Goal: Transaction & Acquisition: Purchase product/service

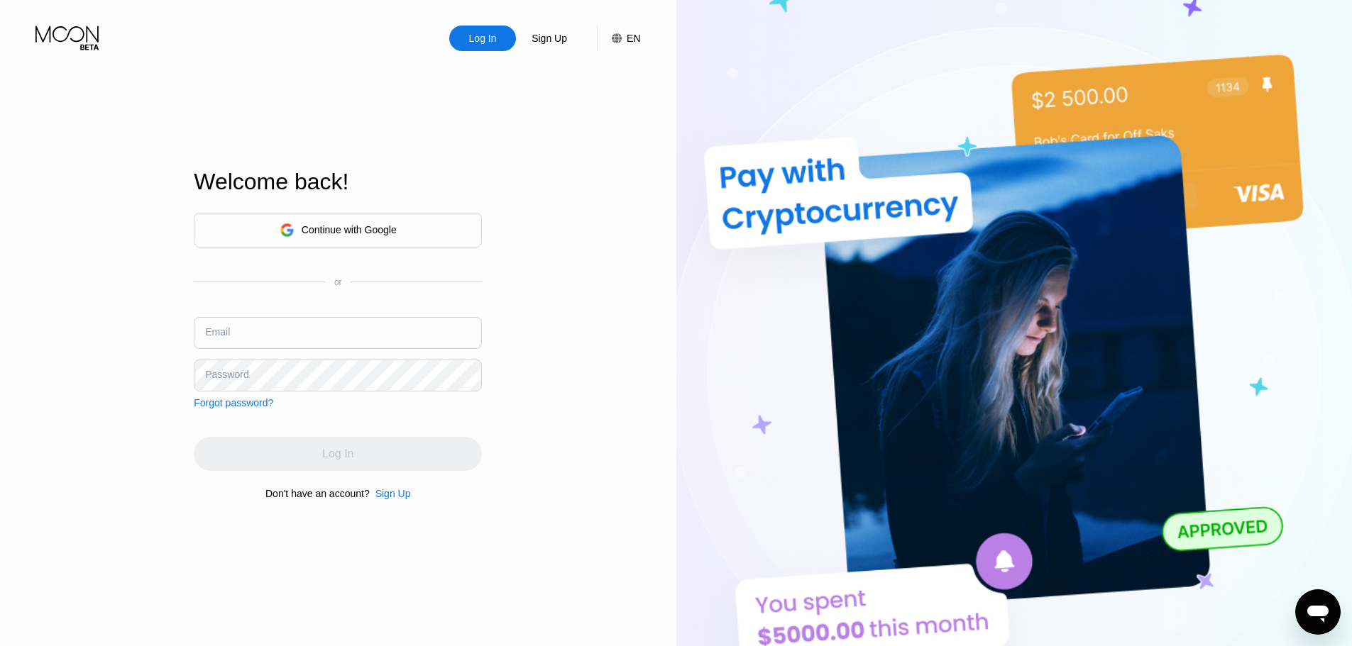
click at [346, 353] on div "Email" at bounding box center [338, 338] width 288 height 43
click at [352, 346] on input "text" at bounding box center [338, 333] width 288 height 32
paste input "[EMAIL_ADDRESS][DOMAIN_NAME]"
type input "[EMAIL_ADDRESS][DOMAIN_NAME]"
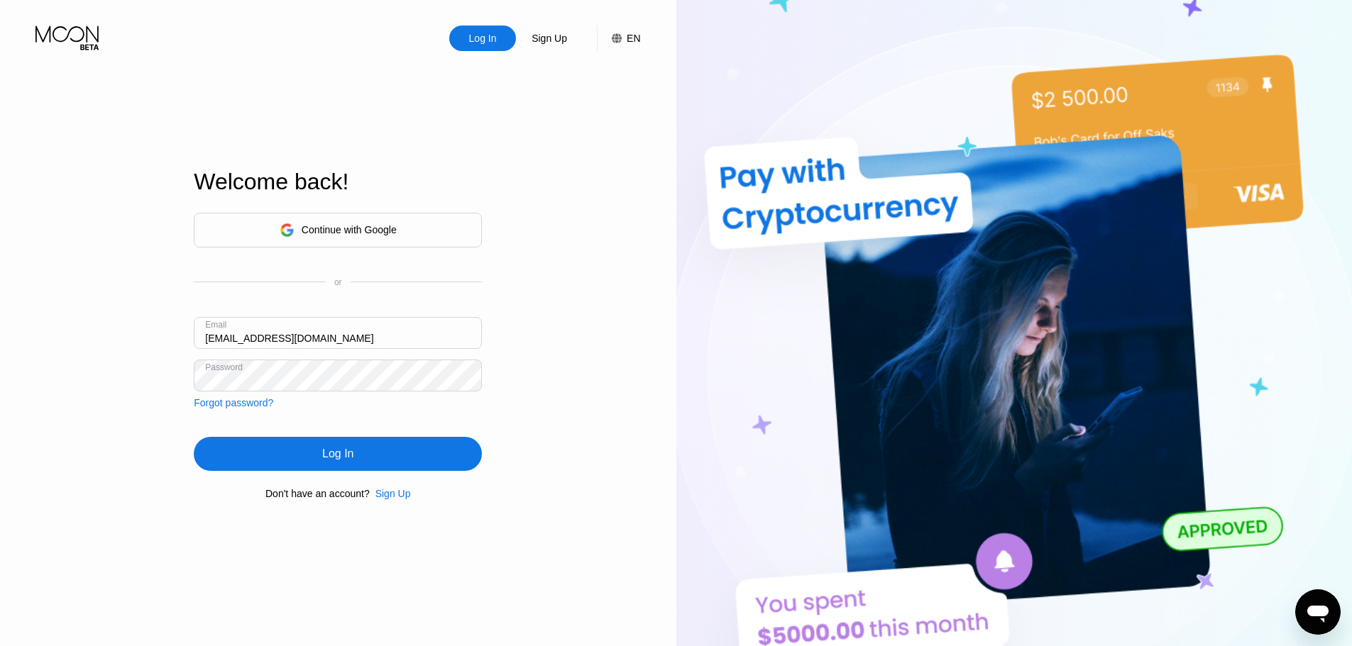
click at [396, 436] on div "Continue with Google or Email adelaidehartigan1960@humiliymail.com Password For…" at bounding box center [338, 356] width 288 height 288
click at [394, 461] on div "Log In" at bounding box center [338, 454] width 288 height 34
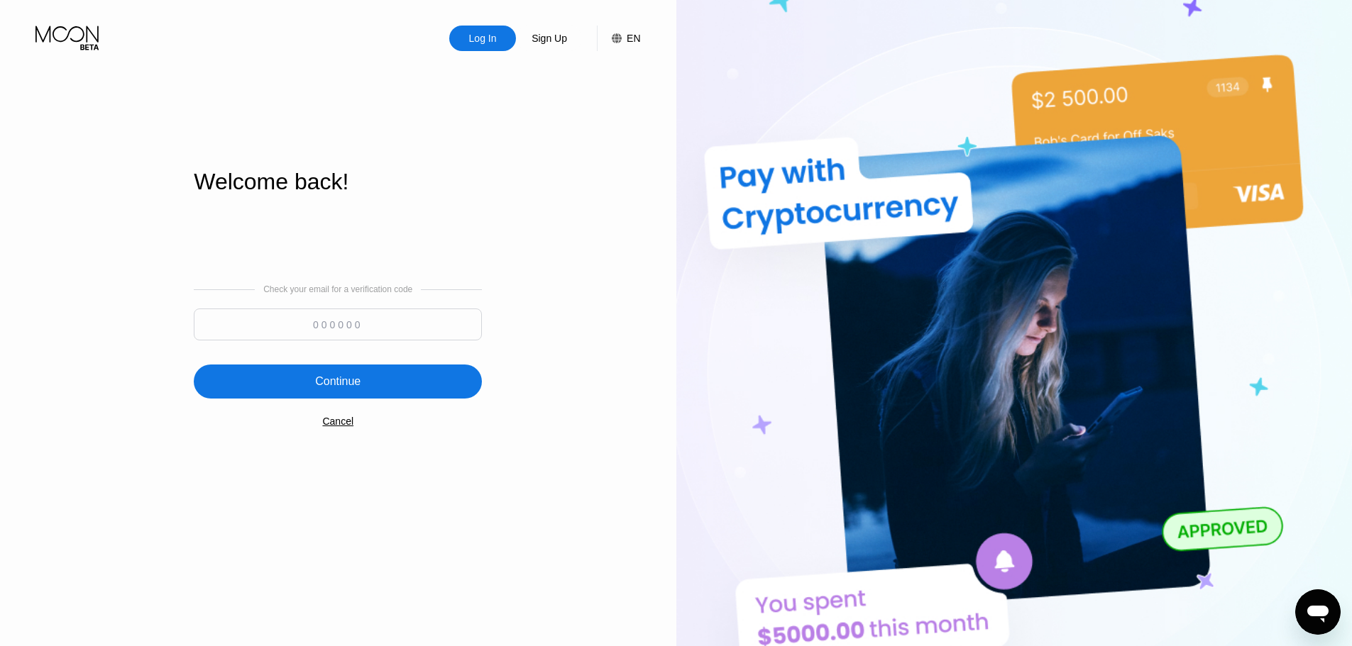
click at [397, 320] on input at bounding box center [338, 325] width 288 height 32
paste input "533807"
type input "533807"
click at [401, 372] on div "Continue" at bounding box center [338, 382] width 288 height 34
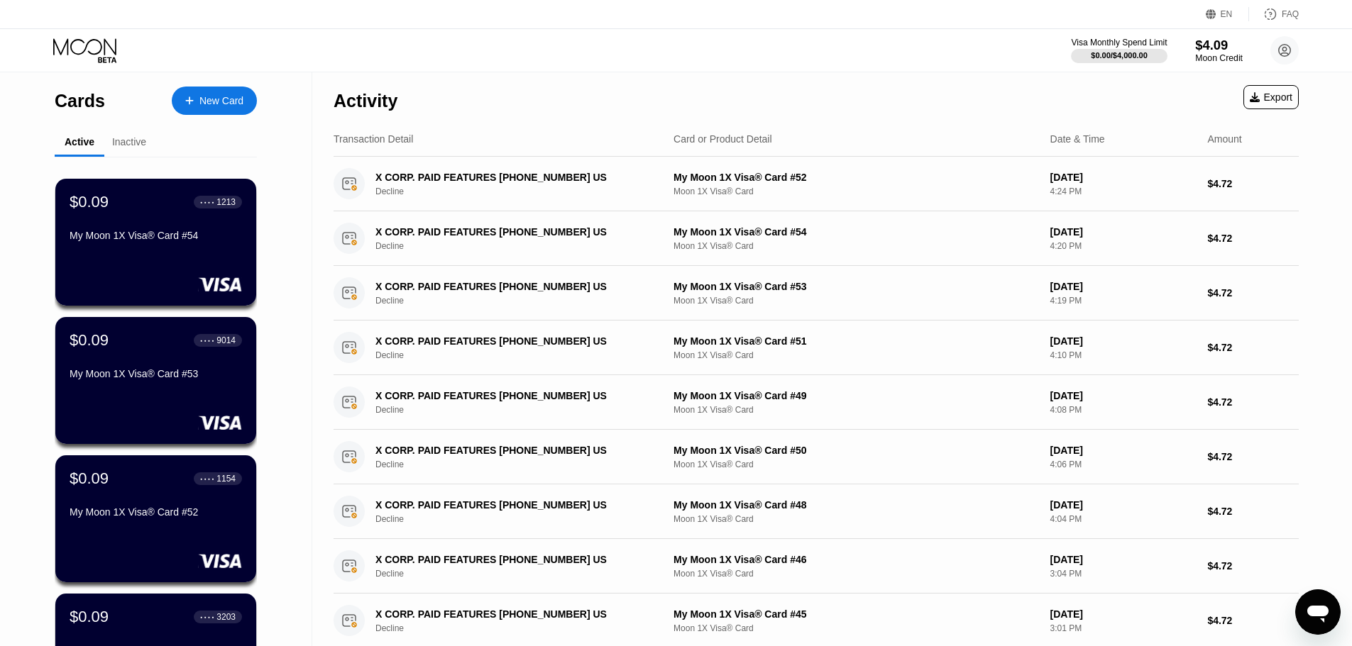
click at [1220, 49] on div "$4.09" at bounding box center [1219, 45] width 48 height 15
drag, startPoint x: 370, startPoint y: 277, endPoint x: 243, endPoint y: 143, distance: 184.7
click at [243, 143] on div "Cards New Card Active Inactive $0.09 ● ● ● ● 1213 My Moon 1X Visa® Card #54 $0.…" at bounding box center [676, 503] width 1352 height 863
drag, startPoint x: 211, startPoint y: 95, endPoint x: 994, endPoint y: 40, distance: 784.5
click at [764, 30] on div "EN Language English Save FAQ Visa Monthly Spend Limit $0.00 / $4,000.00 $4.09 M…" at bounding box center [676, 323] width 1352 height 646
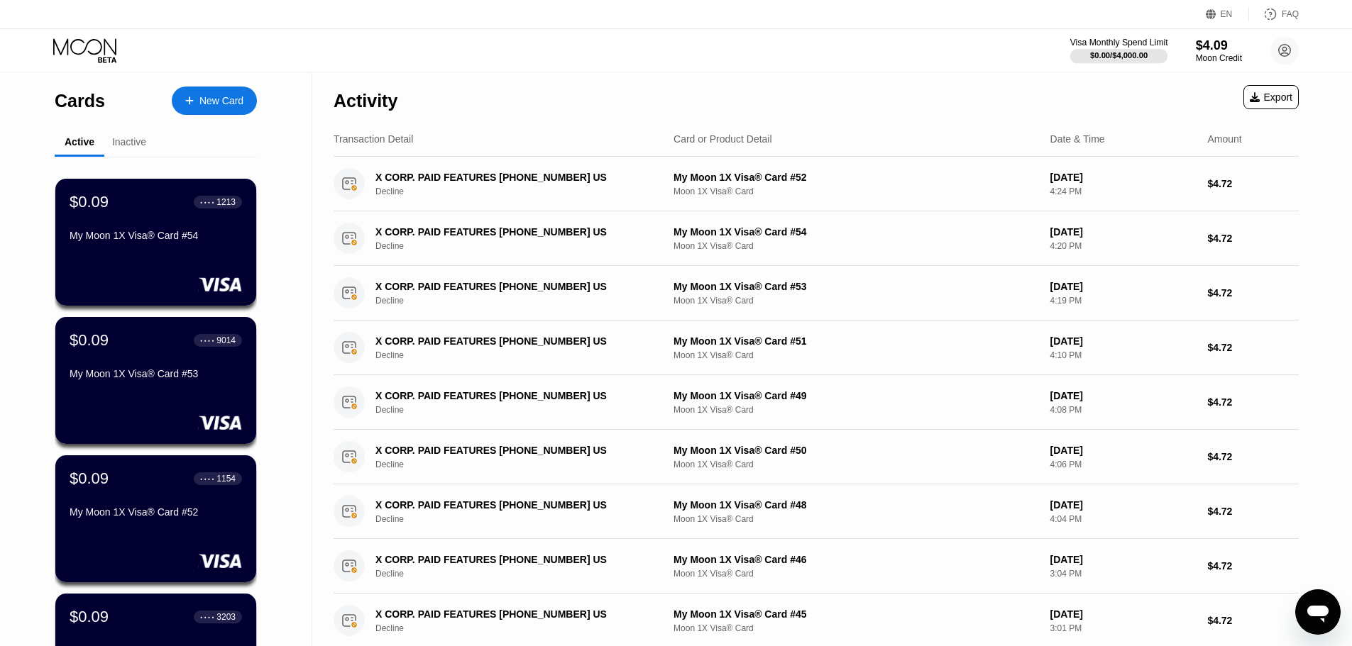
click at [1162, 53] on div at bounding box center [1119, 56] width 98 height 14
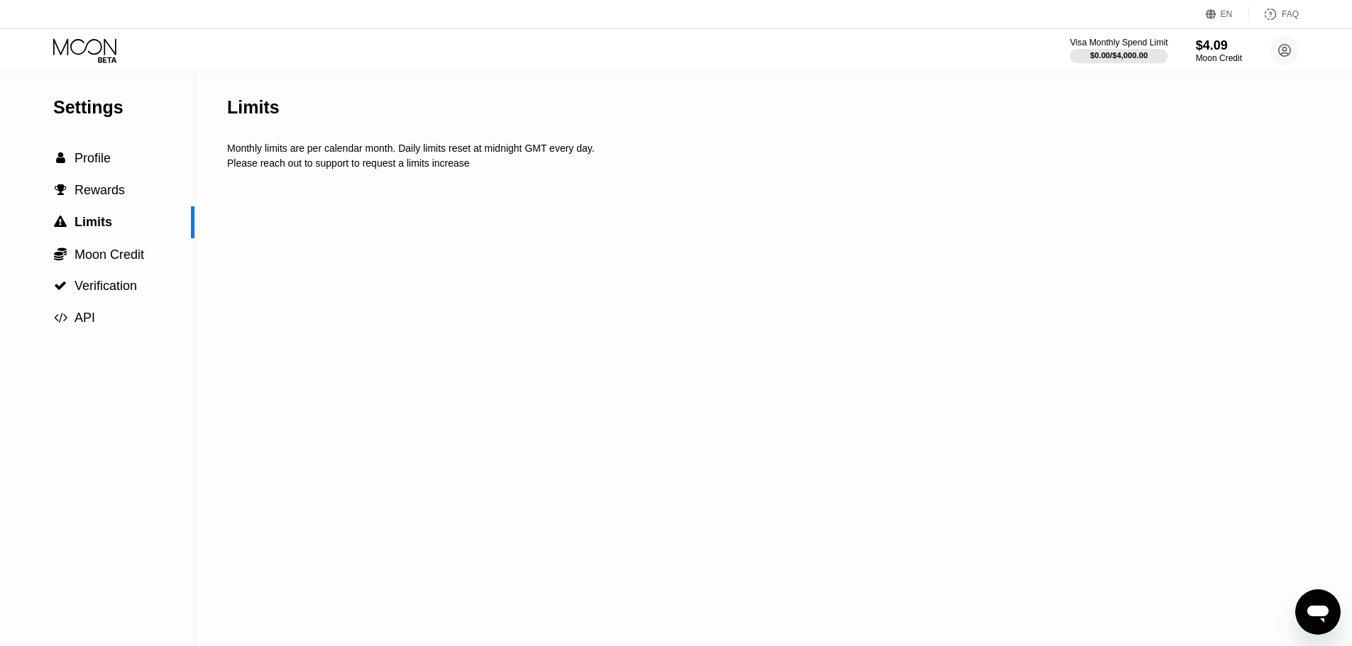
click at [1135, 49] on div at bounding box center [1119, 56] width 98 height 14
click at [1202, 46] on div "$4.09" at bounding box center [1219, 45] width 48 height 15
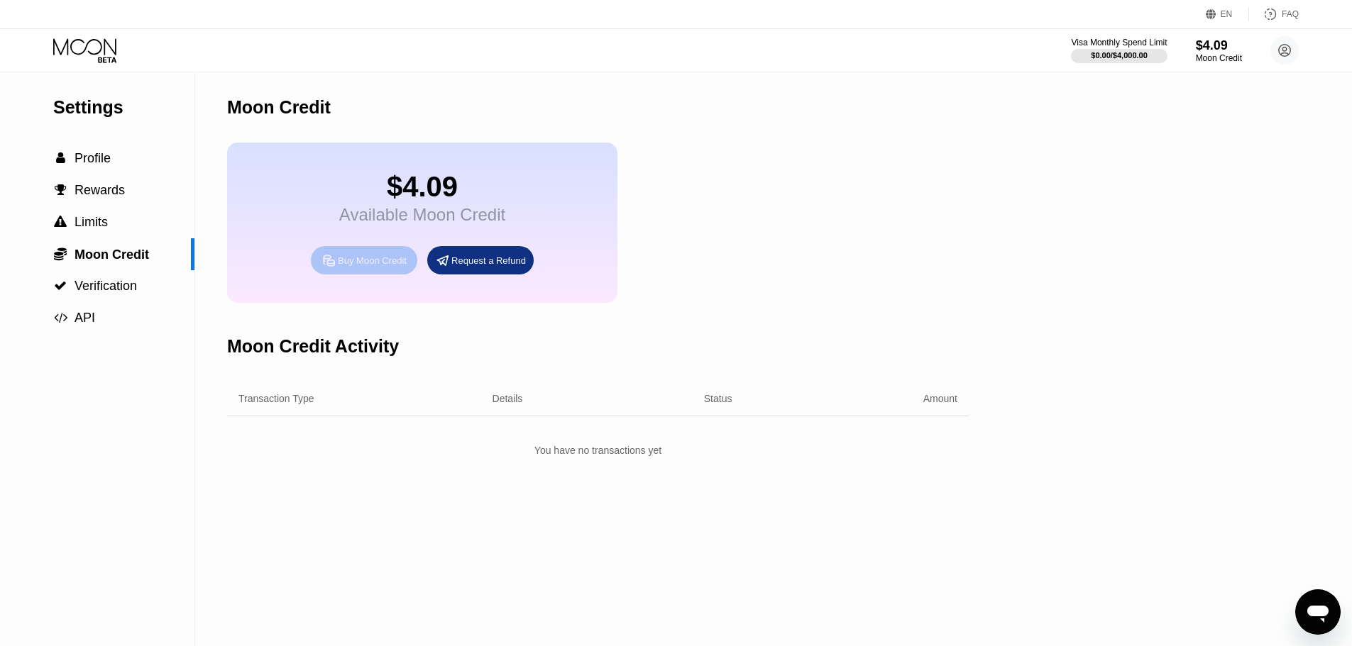
click at [355, 275] on div "Buy Moon Credit" at bounding box center [364, 260] width 106 height 28
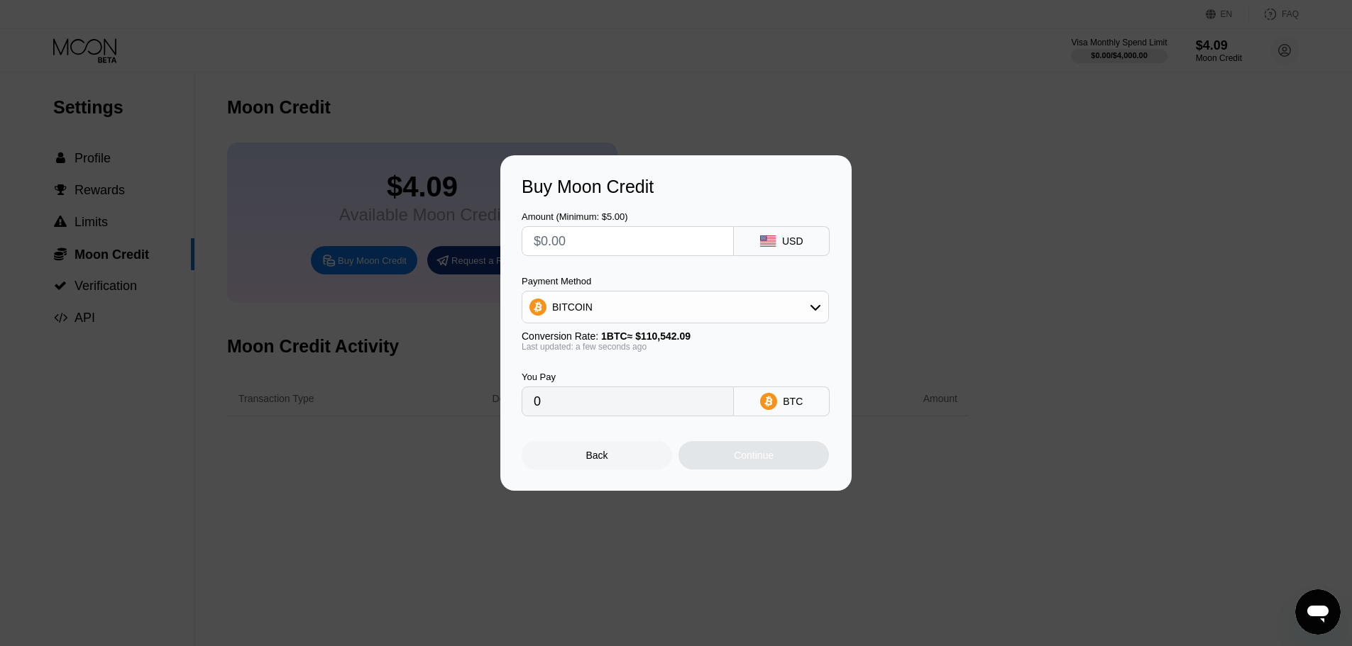
click at [589, 242] on input "text" at bounding box center [628, 241] width 188 height 28
type input "$1"
type input "0.00000905"
type input "$10"
type input "0.00009047"
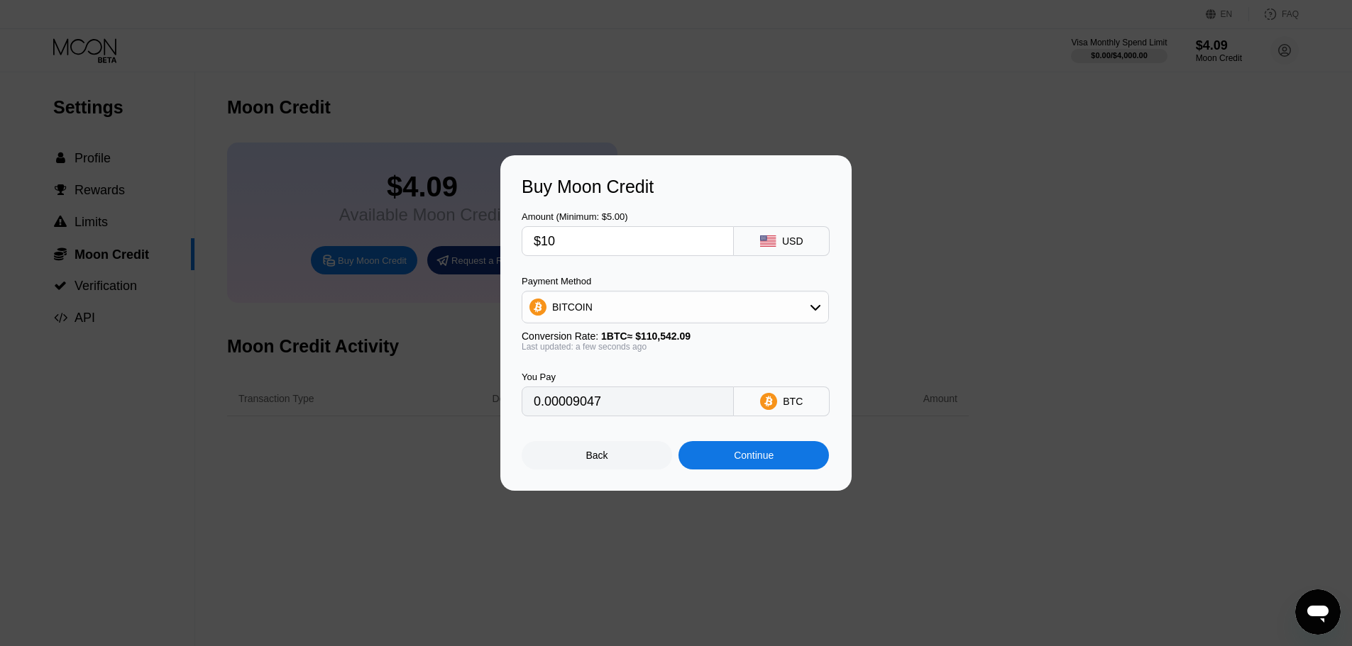
type input "$109"
type input "0.00098605"
type input "$109"
click at [627, 319] on div "BITCOIN" at bounding box center [675, 307] width 306 height 28
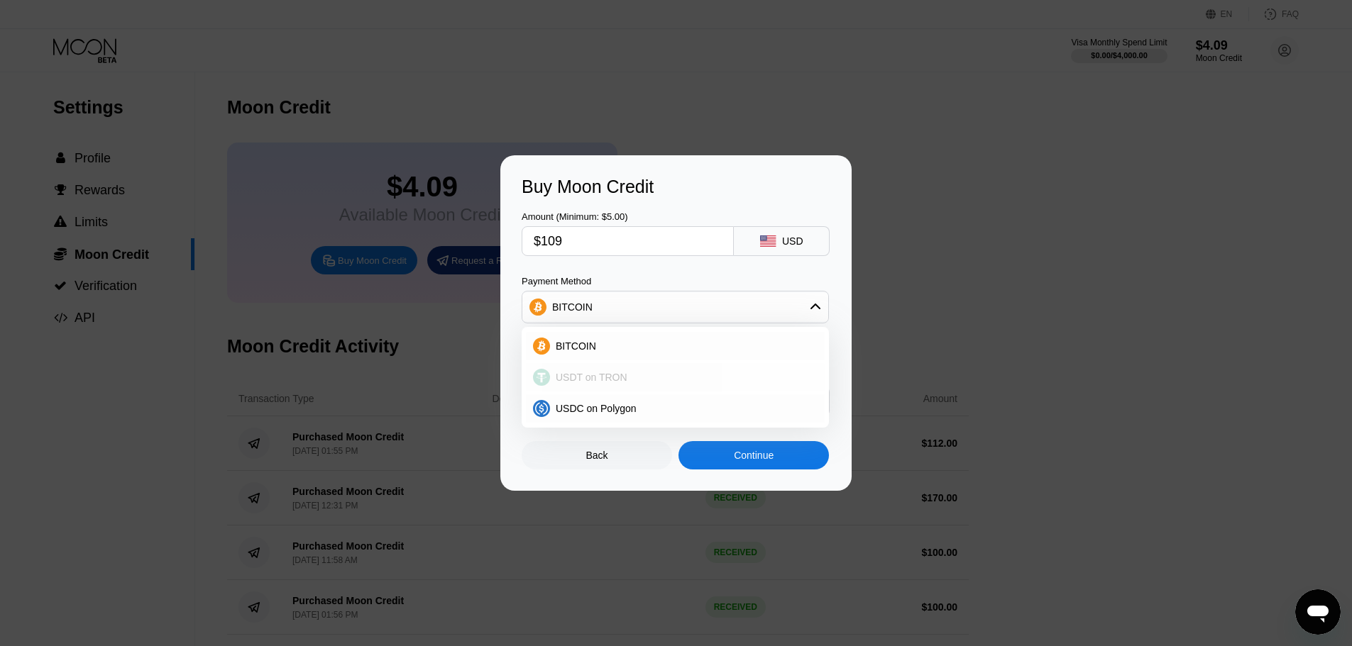
click at [595, 375] on span "USDT on TRON" at bounding box center [592, 377] width 72 height 11
type input "110.10"
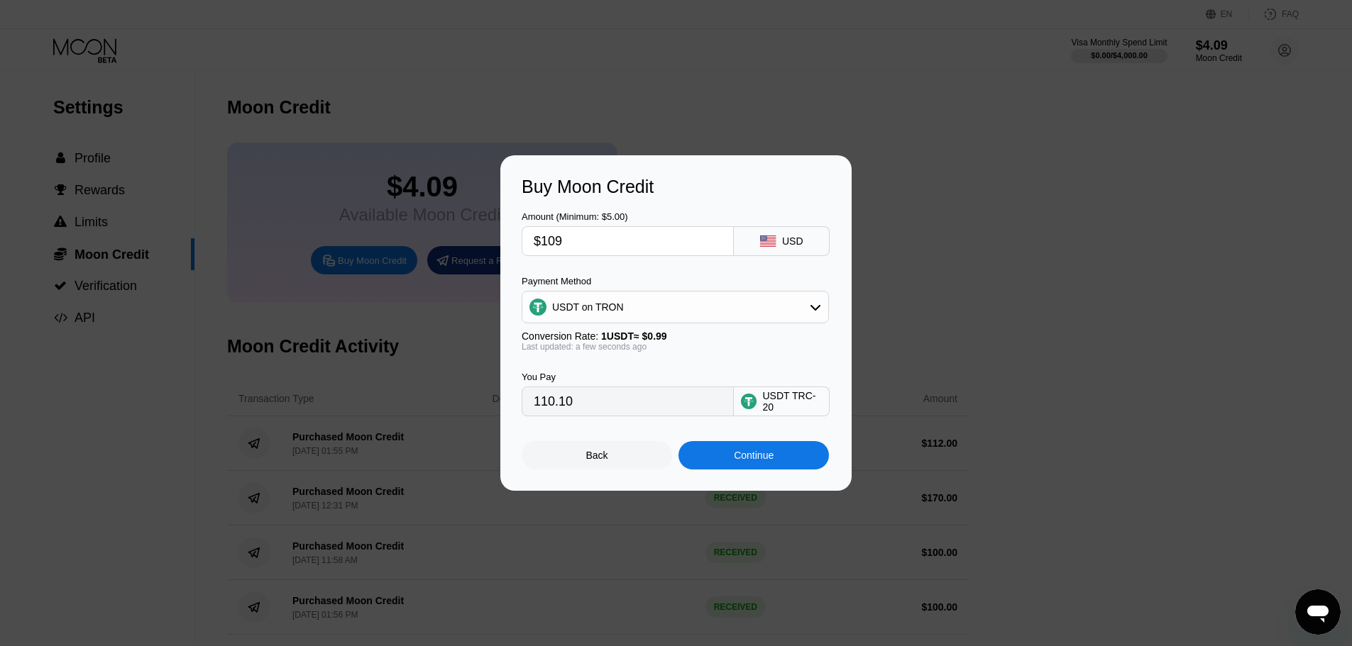
click at [744, 460] on div "Continue" at bounding box center [754, 455] width 40 height 11
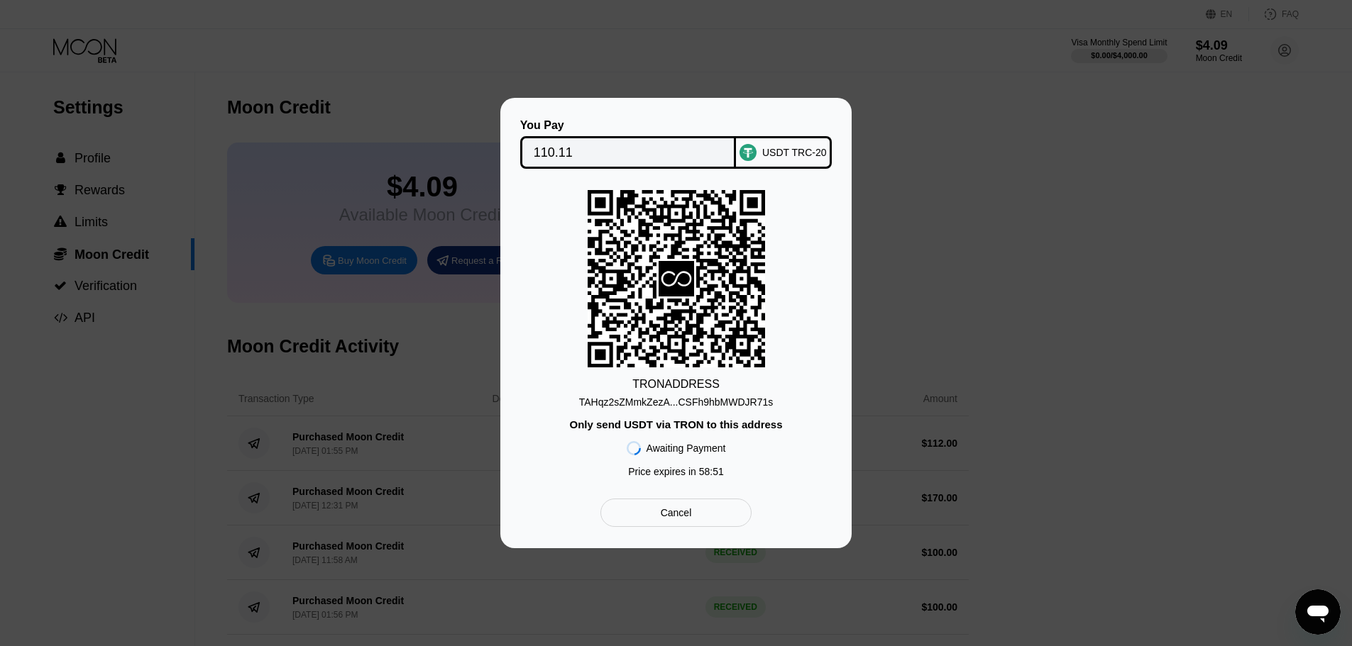
click at [563, 154] on input "110.11" at bounding box center [628, 152] width 189 height 28
click at [648, 404] on div "TAHqz2sZMmkZezA...CSFh9hbMWDJR71s" at bounding box center [676, 402] width 194 height 11
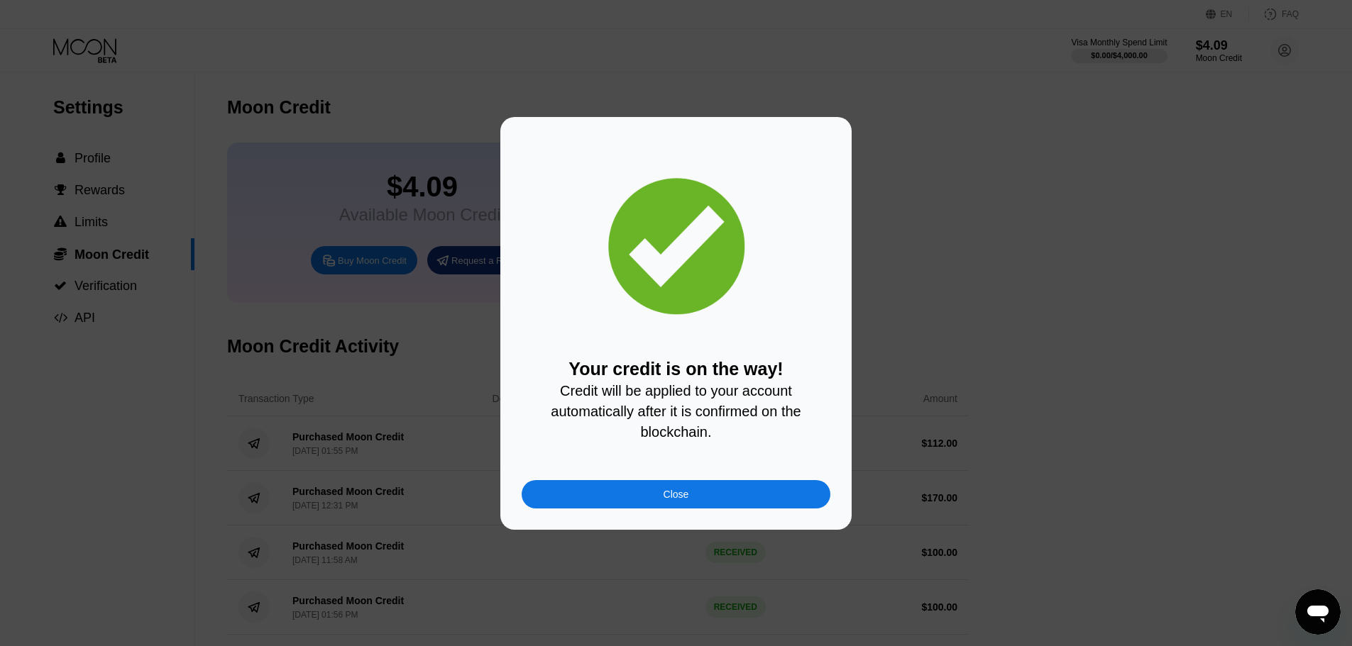
click at [612, 495] on div "Close" at bounding box center [675, 494] width 309 height 28
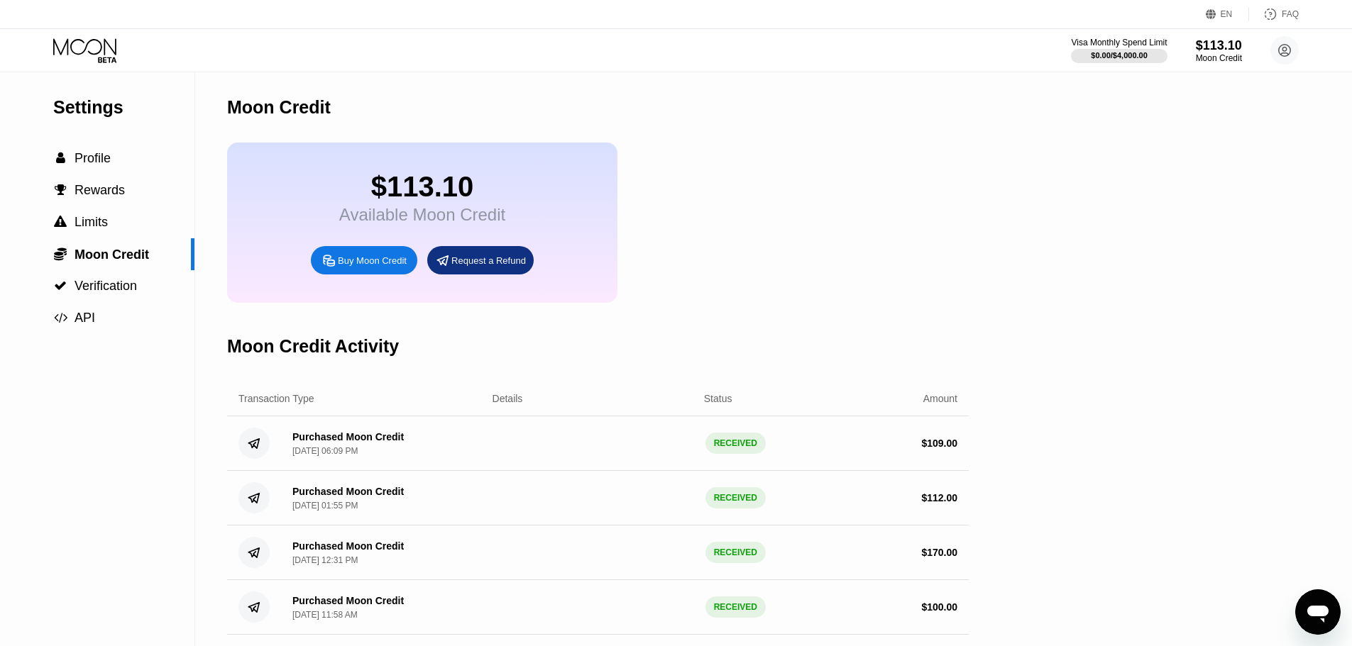
click at [126, 49] on div at bounding box center [96, 50] width 87 height 25
click at [85, 47] on icon at bounding box center [86, 50] width 66 height 25
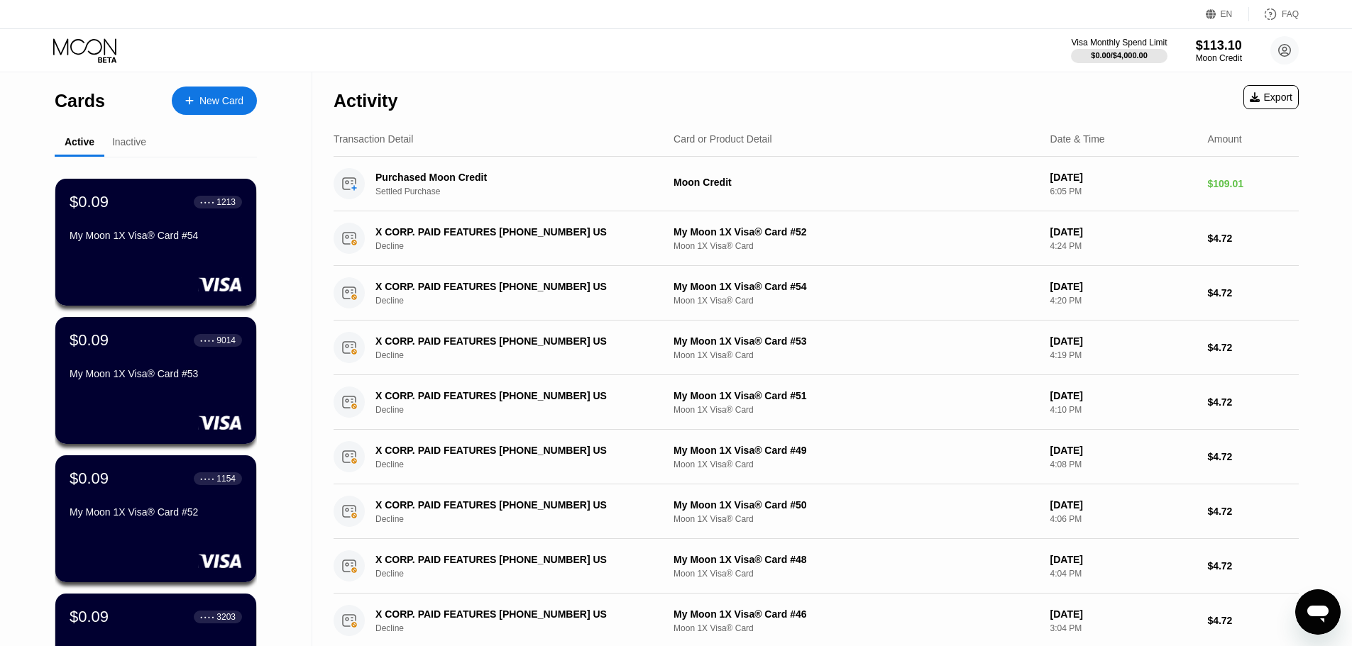
click at [220, 107] on div "New Card" at bounding box center [221, 101] width 44 height 12
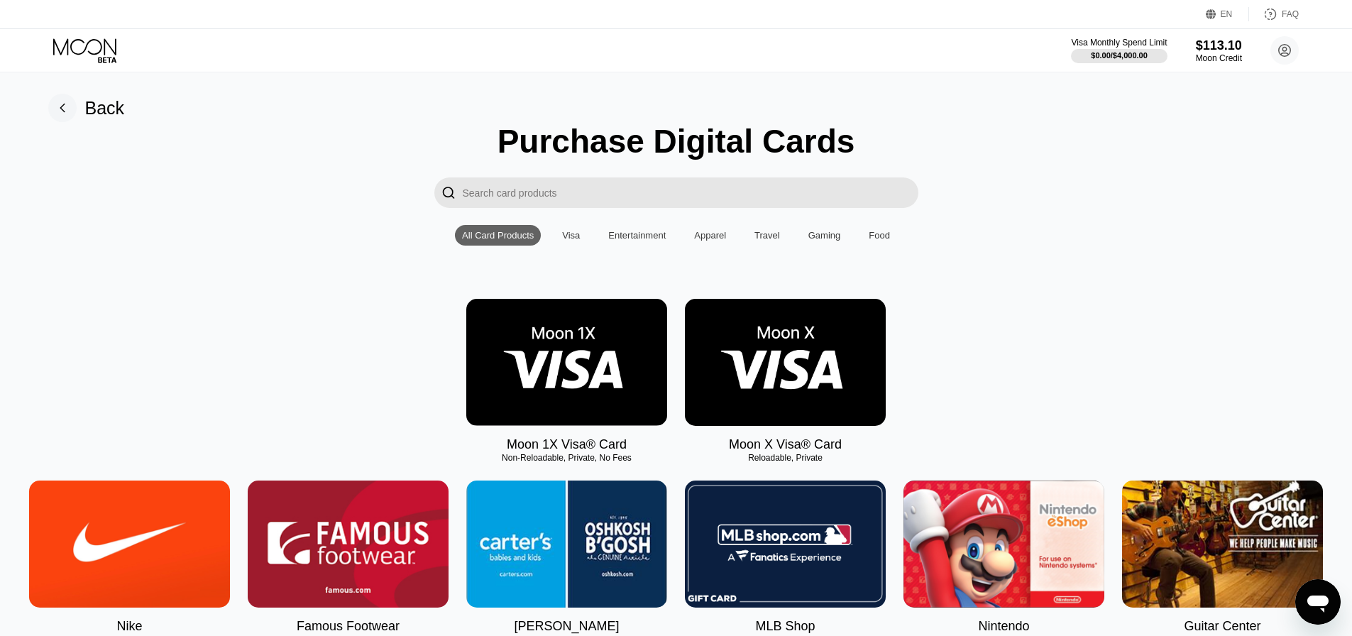
click at [595, 426] on img at bounding box center [566, 362] width 201 height 127
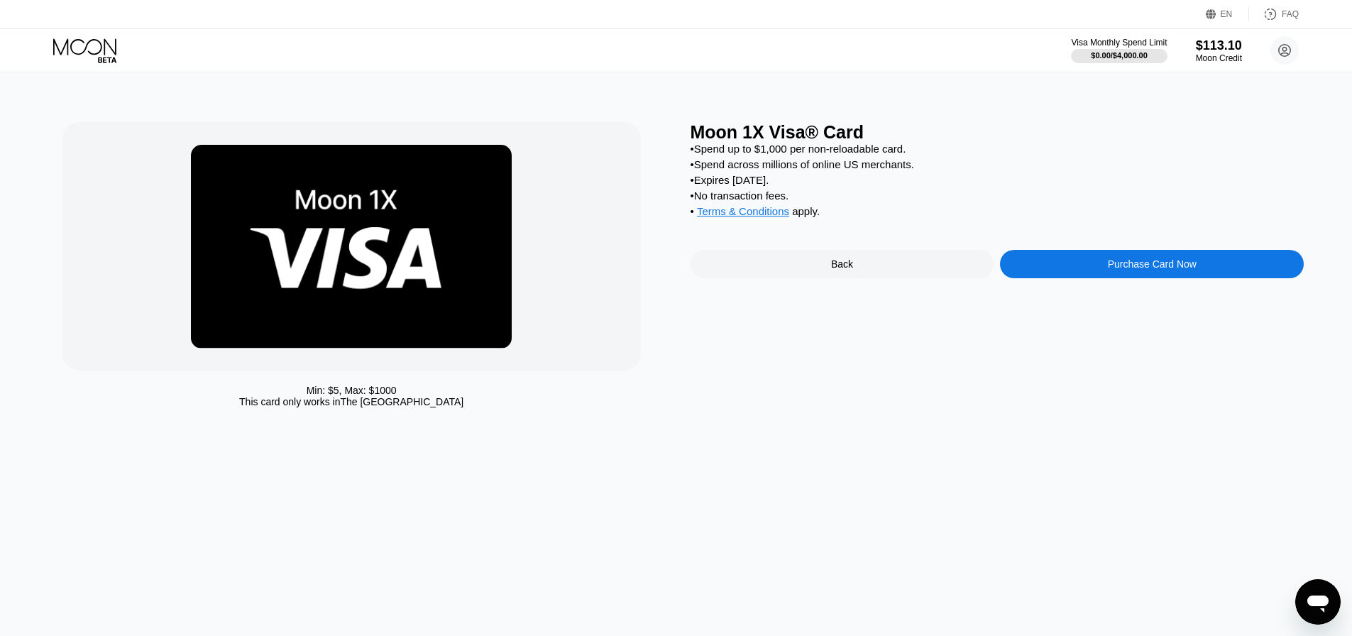
click at [1083, 278] on div "Purchase Card Now" at bounding box center [1152, 264] width 304 height 28
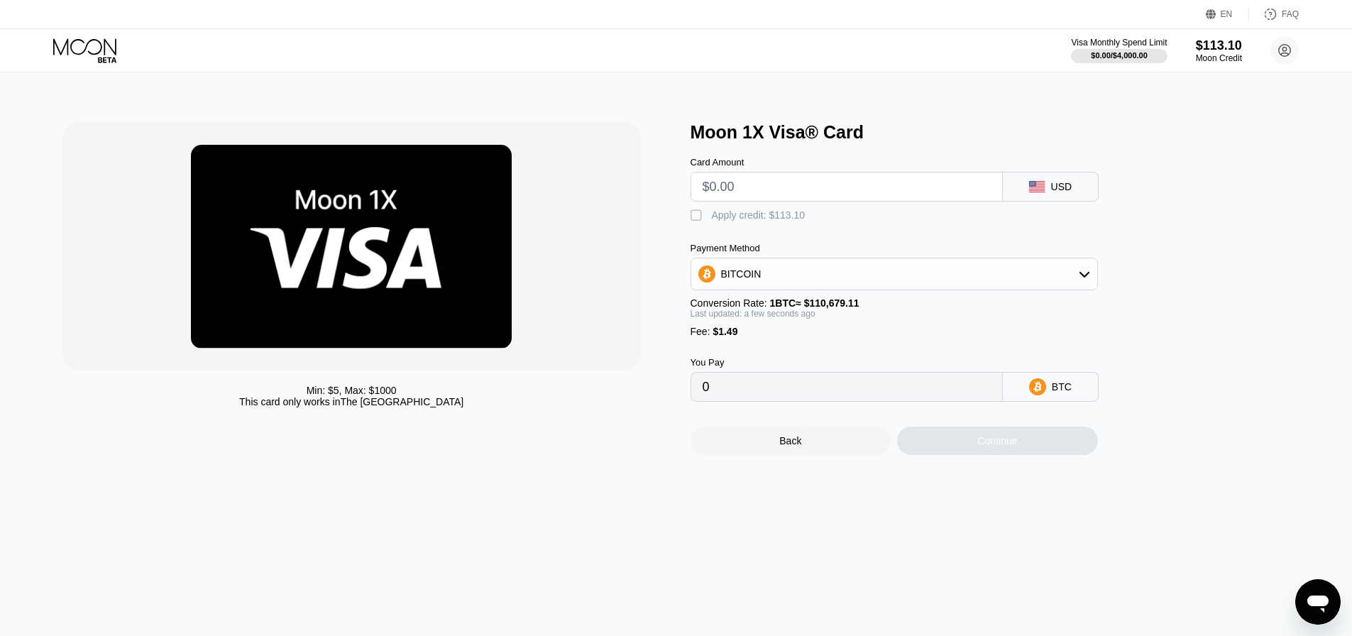
click at [876, 197] on input "text" at bounding box center [846, 186] width 288 height 28
type input "$9"
type input "0.00009478"
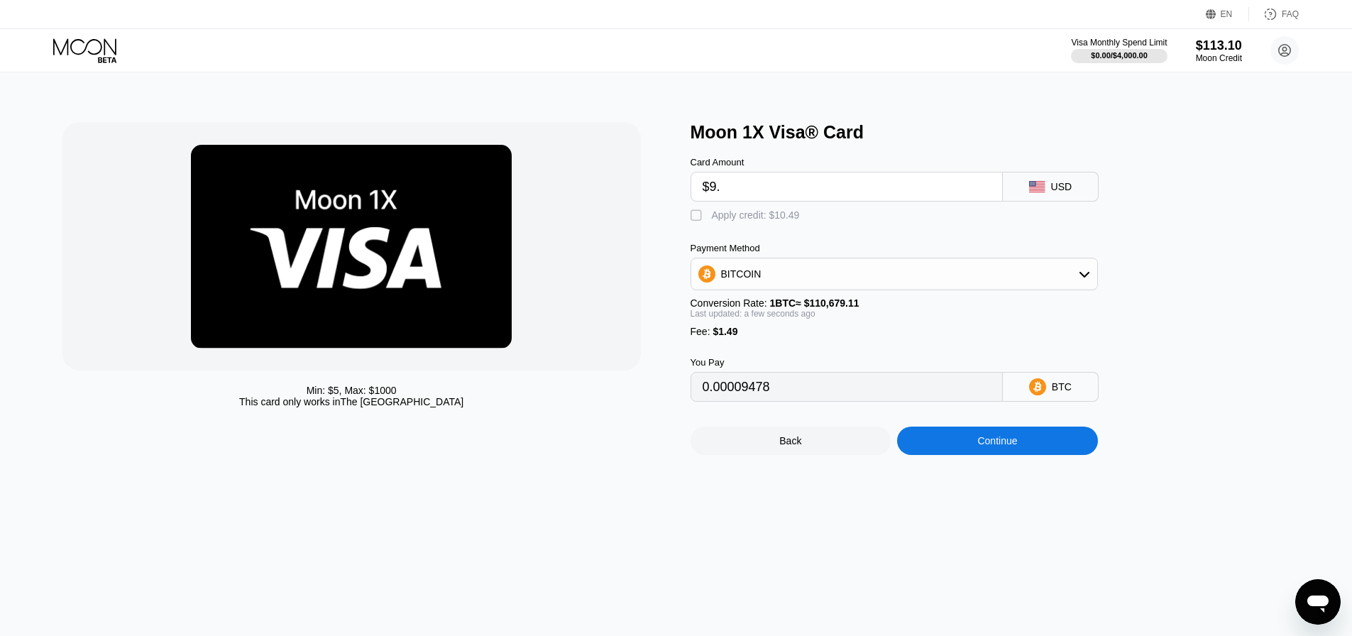
type input "$9.5"
type input "0.00009930"
type input "$9.5"
click at [787, 220] on div "Apply credit: $10.99" at bounding box center [756, 214] width 88 height 11
type input "0"
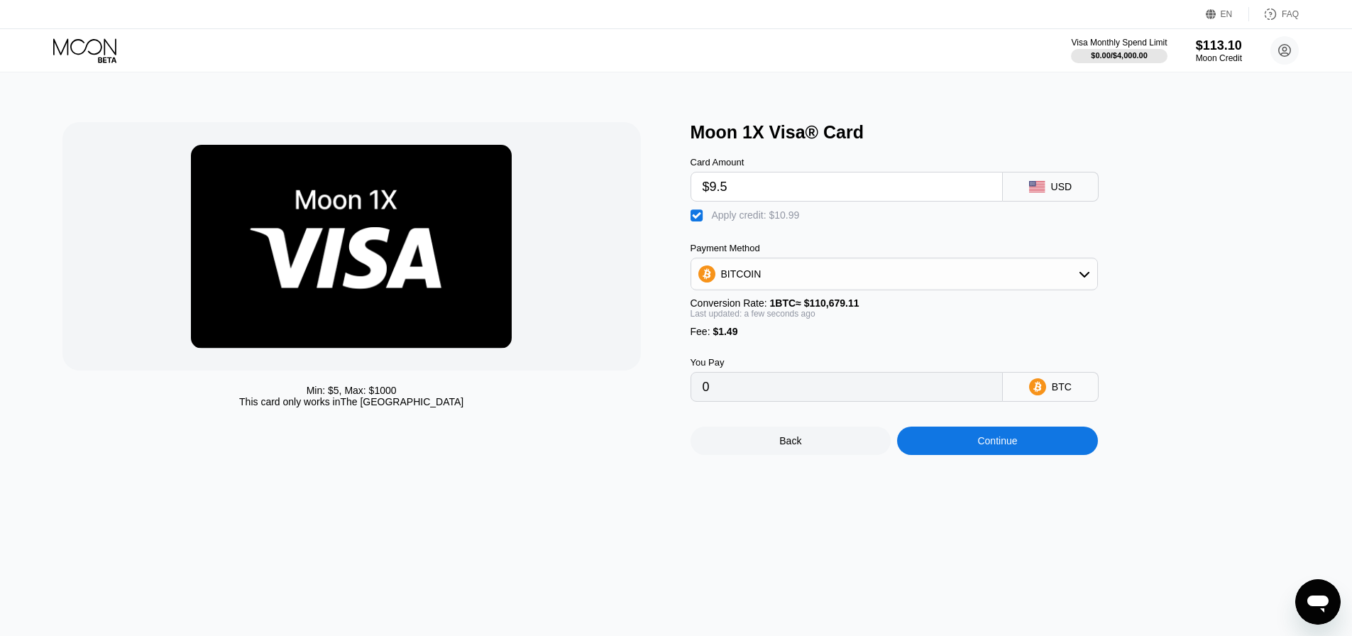
click at [996, 446] on div "Continue" at bounding box center [997, 440] width 40 height 11
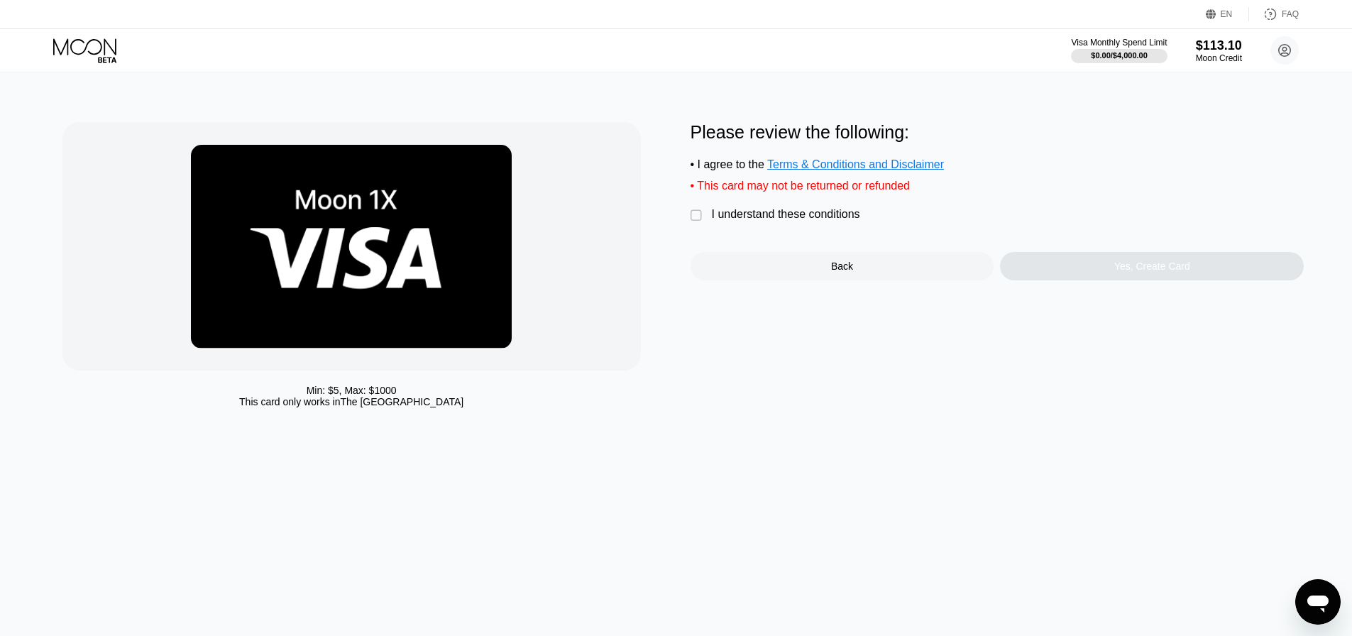
click at [772, 221] on div "I understand these conditions" at bounding box center [786, 214] width 148 height 13
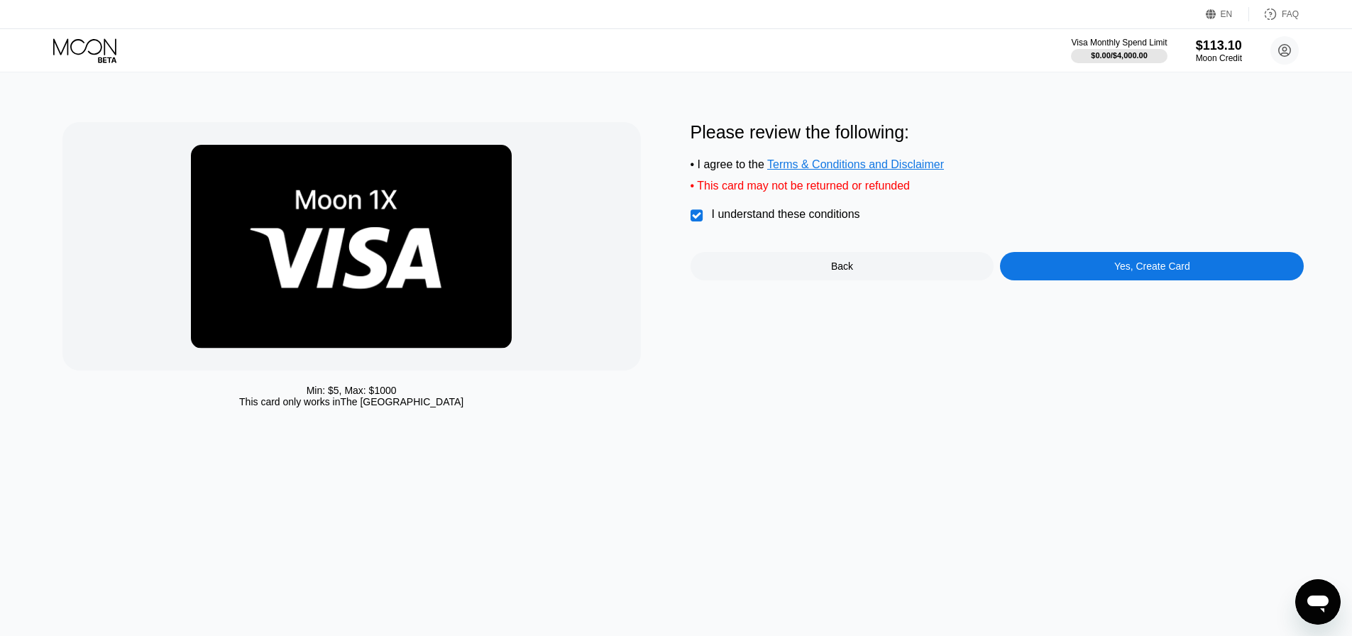
click at [1095, 277] on div "Yes, Create Card" at bounding box center [1152, 266] width 304 height 28
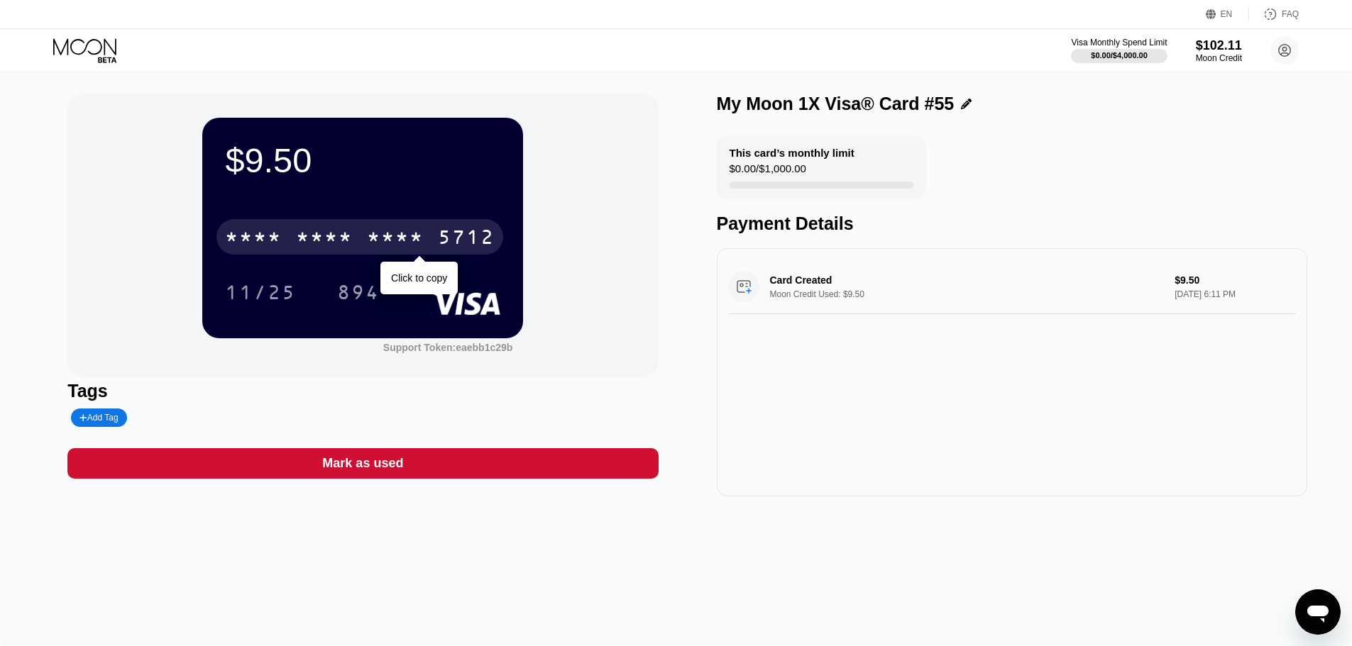
drag, startPoint x: 321, startPoint y: 236, endPoint x: 305, endPoint y: 243, distance: 17.8
click at [321, 236] on div "* * * *" at bounding box center [324, 239] width 57 height 23
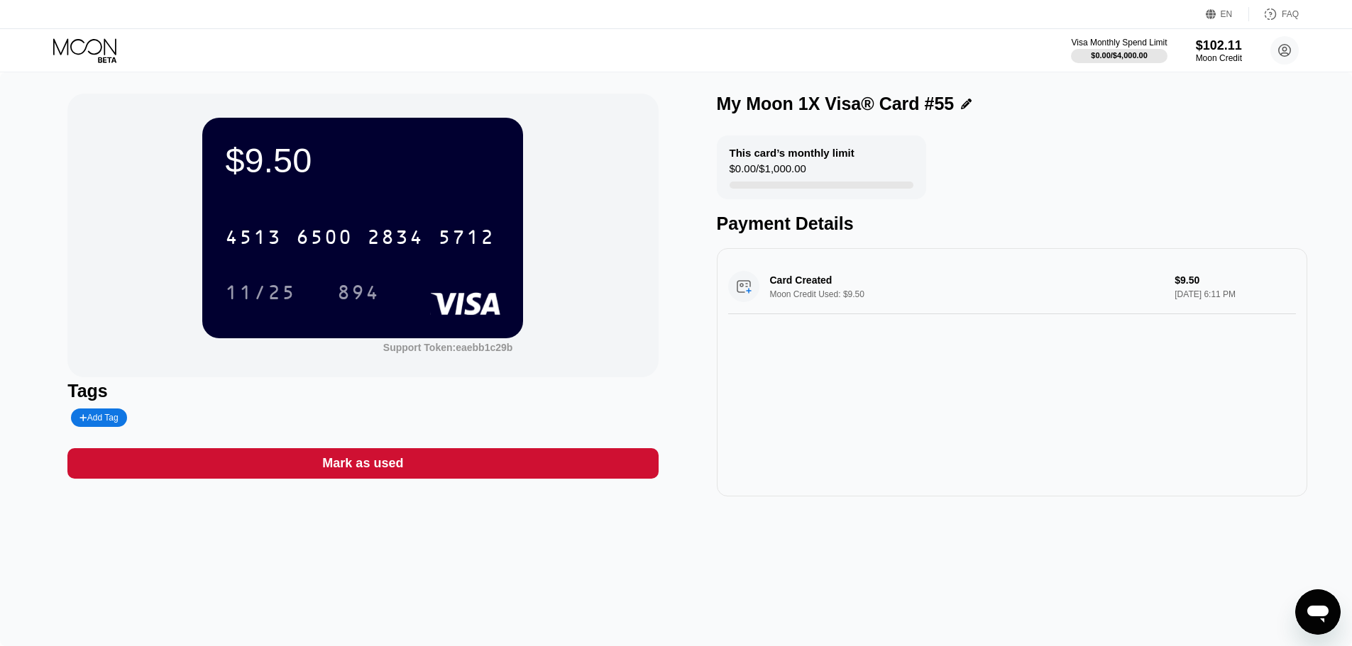
click at [108, 54] on icon at bounding box center [86, 50] width 66 height 25
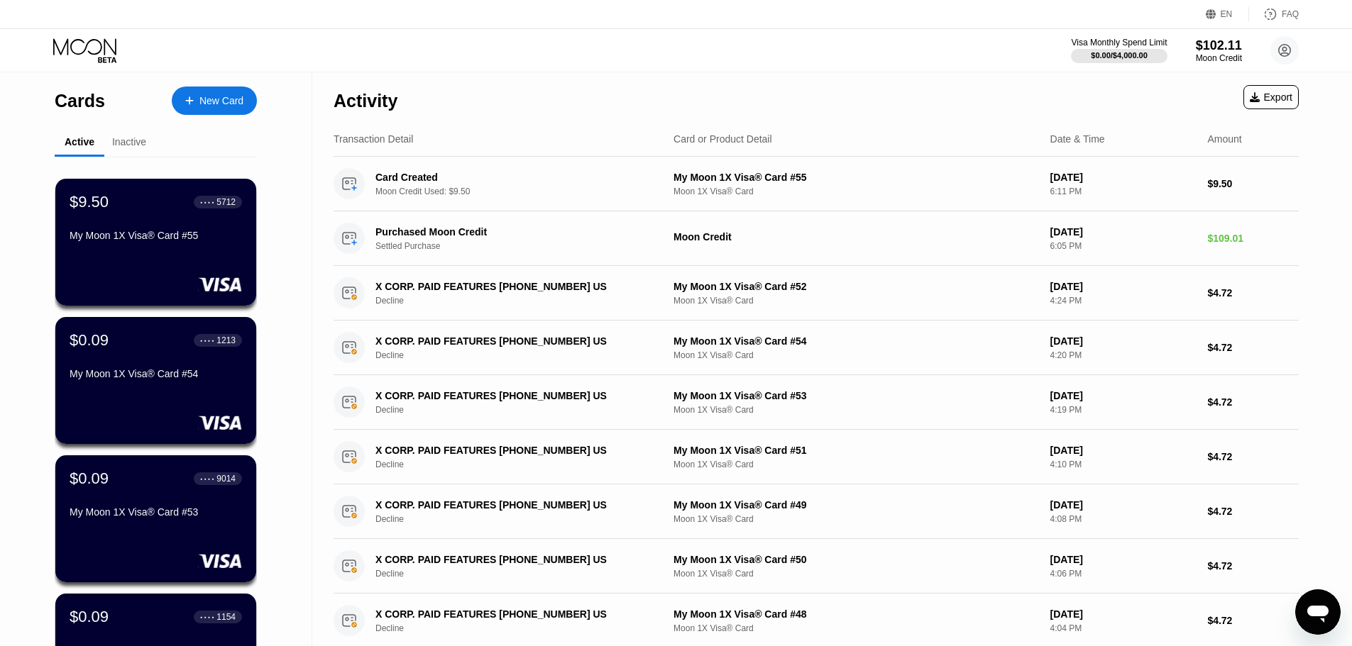
click at [189, 101] on icon at bounding box center [189, 101] width 9 height 10
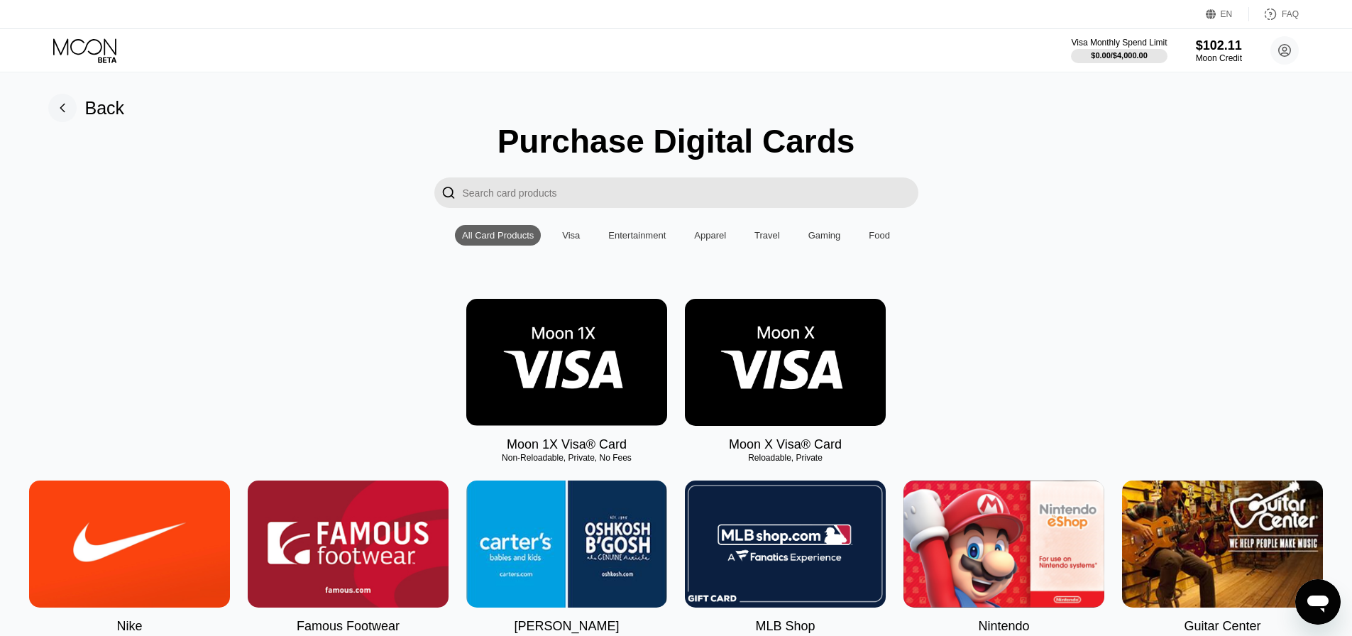
click at [549, 401] on img at bounding box center [566, 362] width 201 height 127
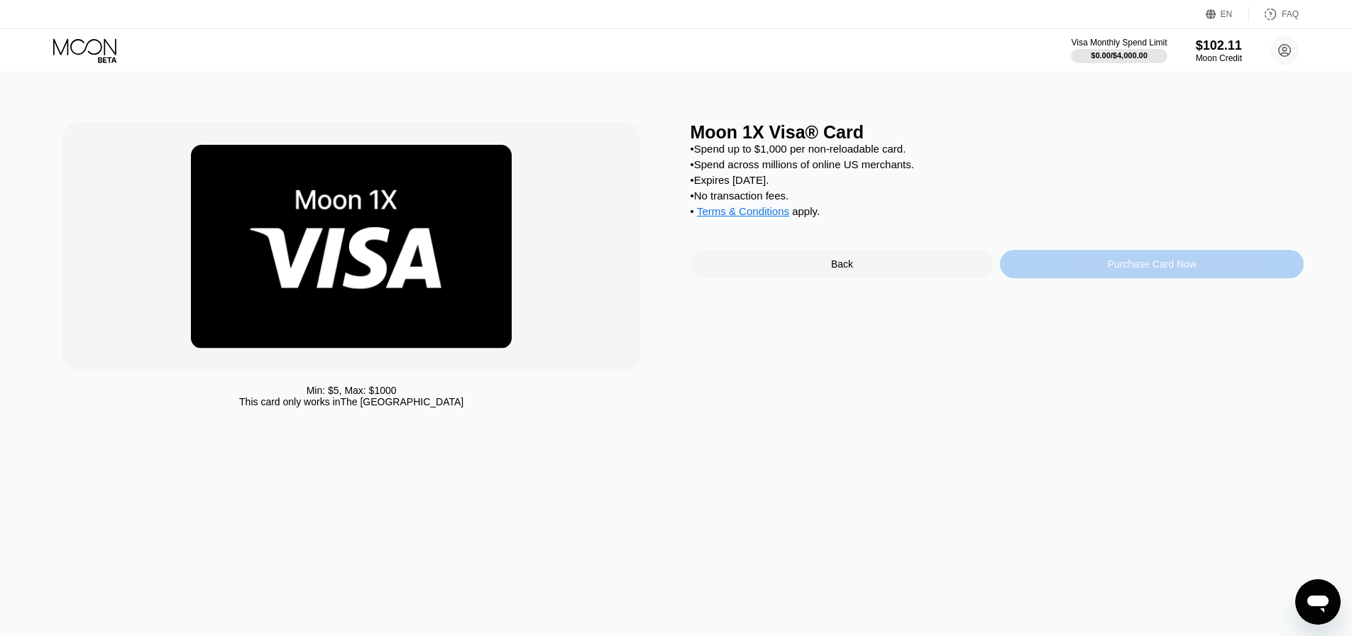
click at [1108, 270] on div "Purchase Card Now" at bounding box center [1151, 263] width 89 height 11
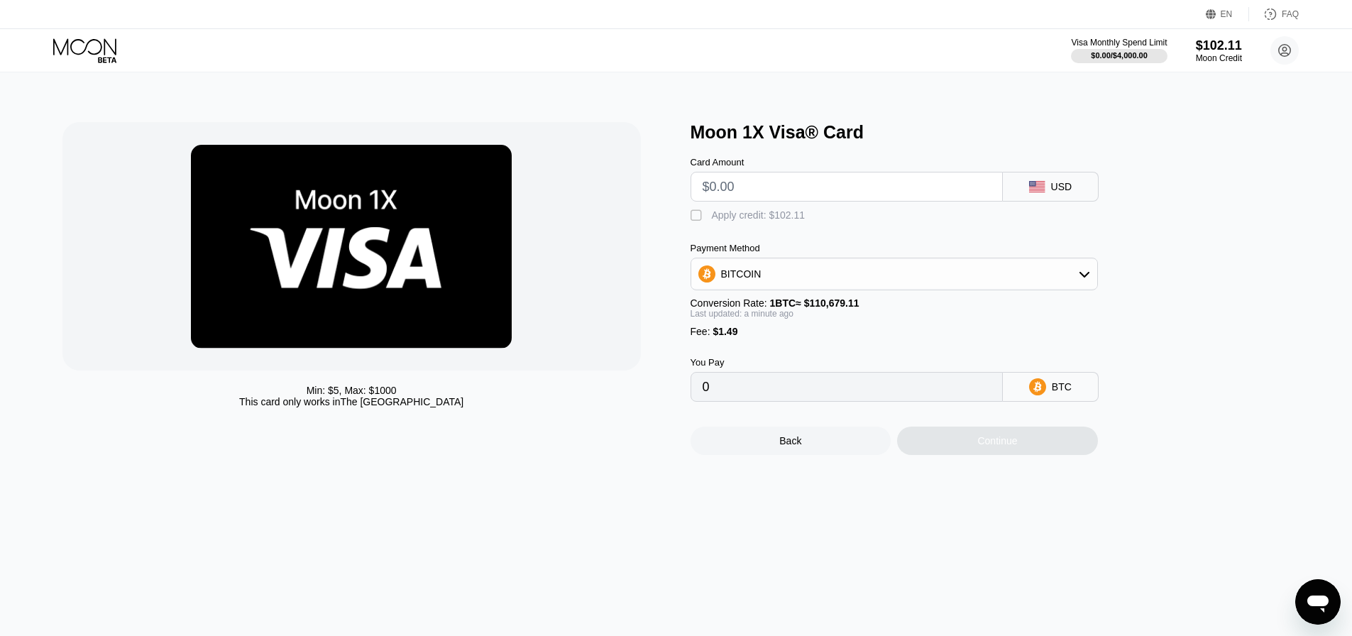
click at [819, 175] on div "Card Amount" at bounding box center [846, 179] width 312 height 45
click at [824, 191] on input "text" at bounding box center [846, 186] width 288 height 28
type input "$9"
type input "0.00009478"
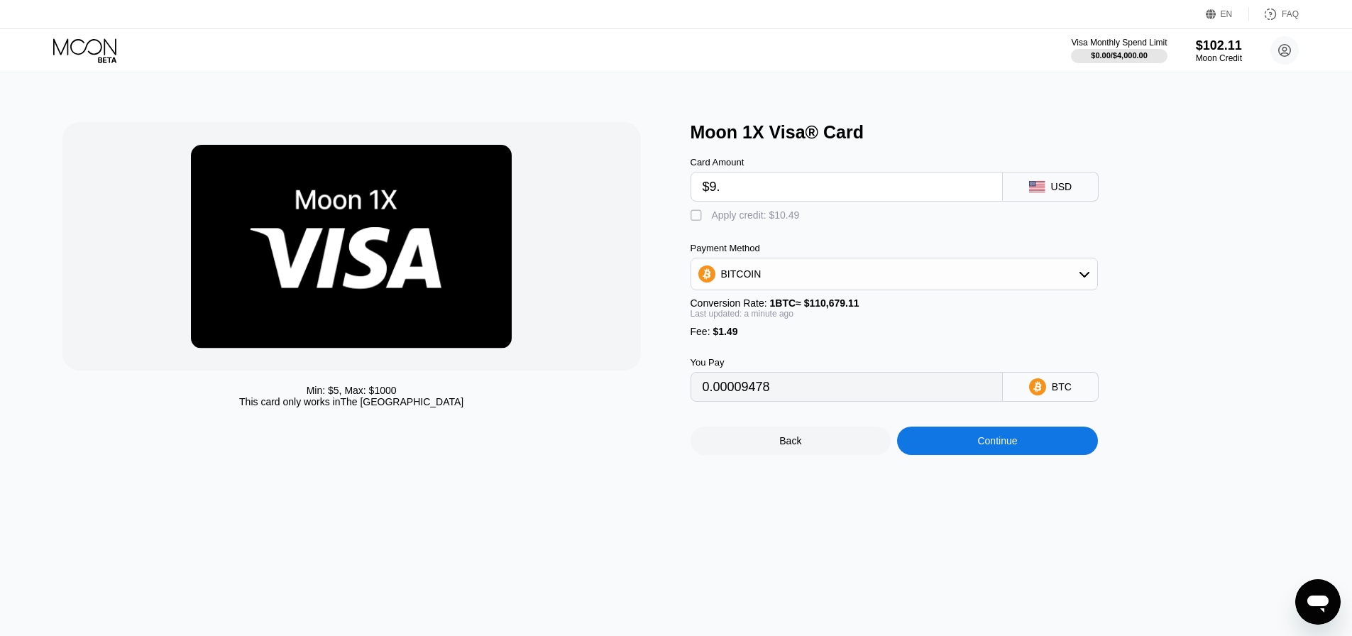
type input "$9.5"
type input "0.00009930"
type input "$9.5"
click at [766, 229] on div "Card Amount $9.5 USD  Apply credit: $10.99 Payment Method BITCOIN Conversion R…" at bounding box center [917, 272] width 454 height 259
click at [766, 216] on div "Apply credit: $10.99" at bounding box center [756, 214] width 88 height 11
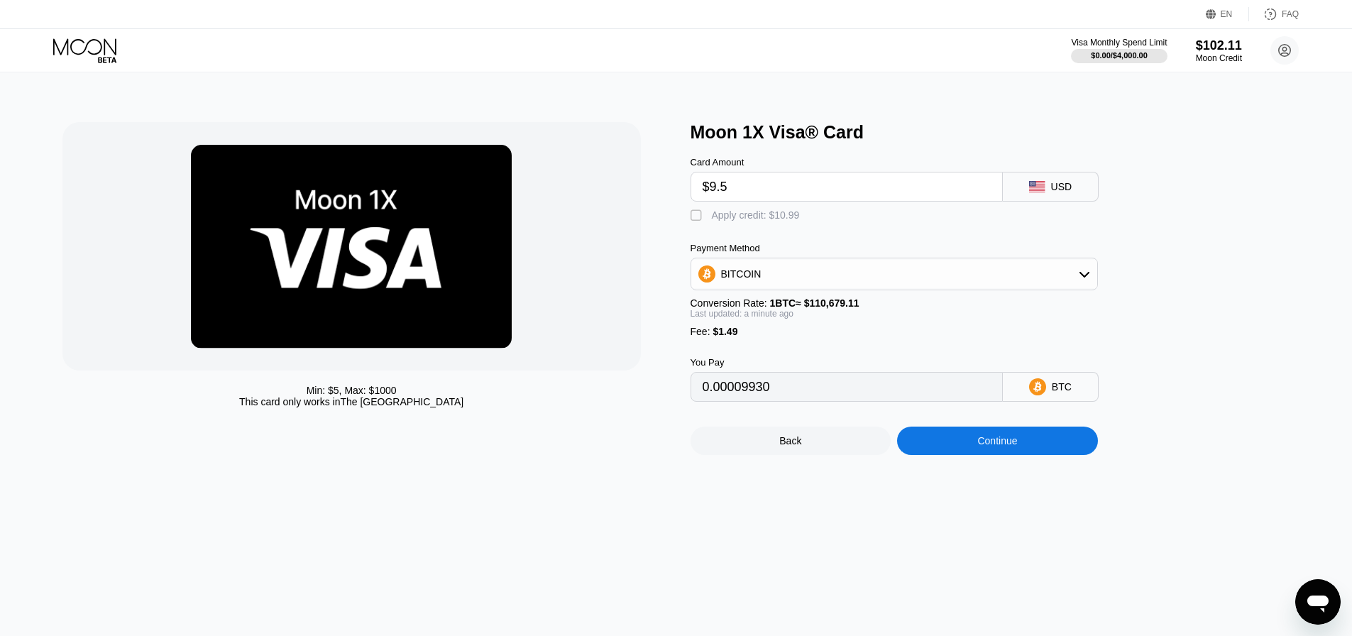
type input "0"
click at [1028, 451] on div "Continue" at bounding box center [997, 440] width 201 height 28
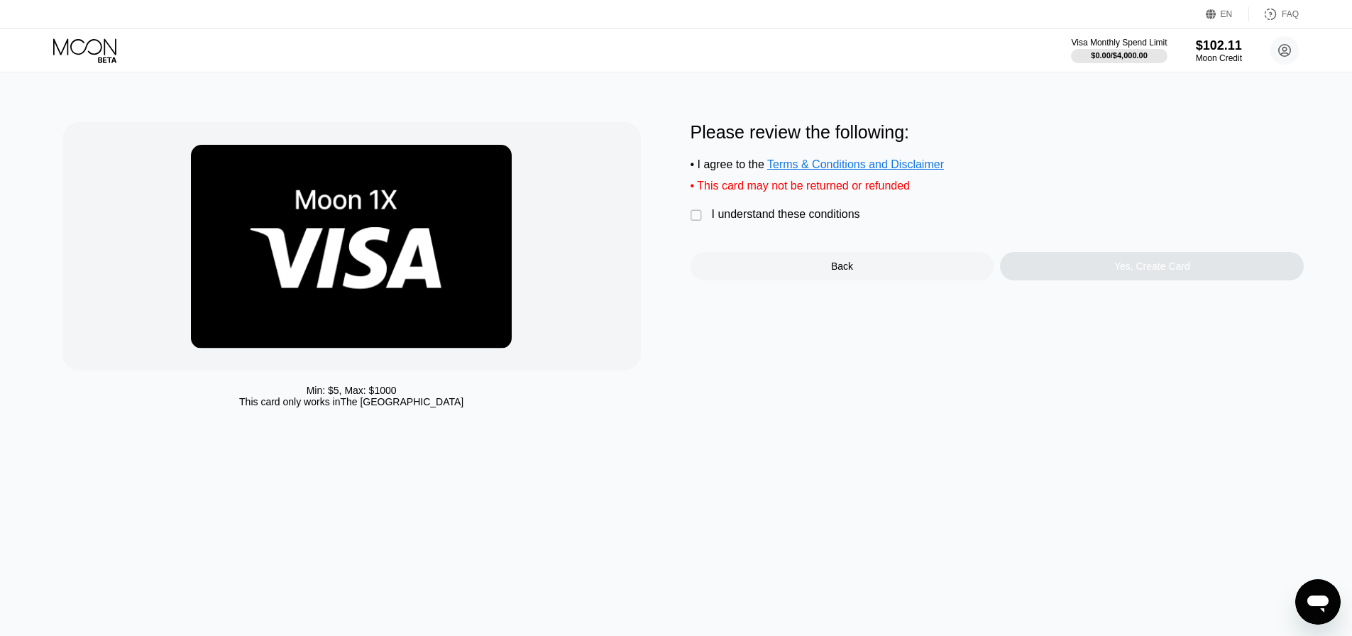
click at [771, 221] on div "I understand these conditions" at bounding box center [786, 214] width 148 height 13
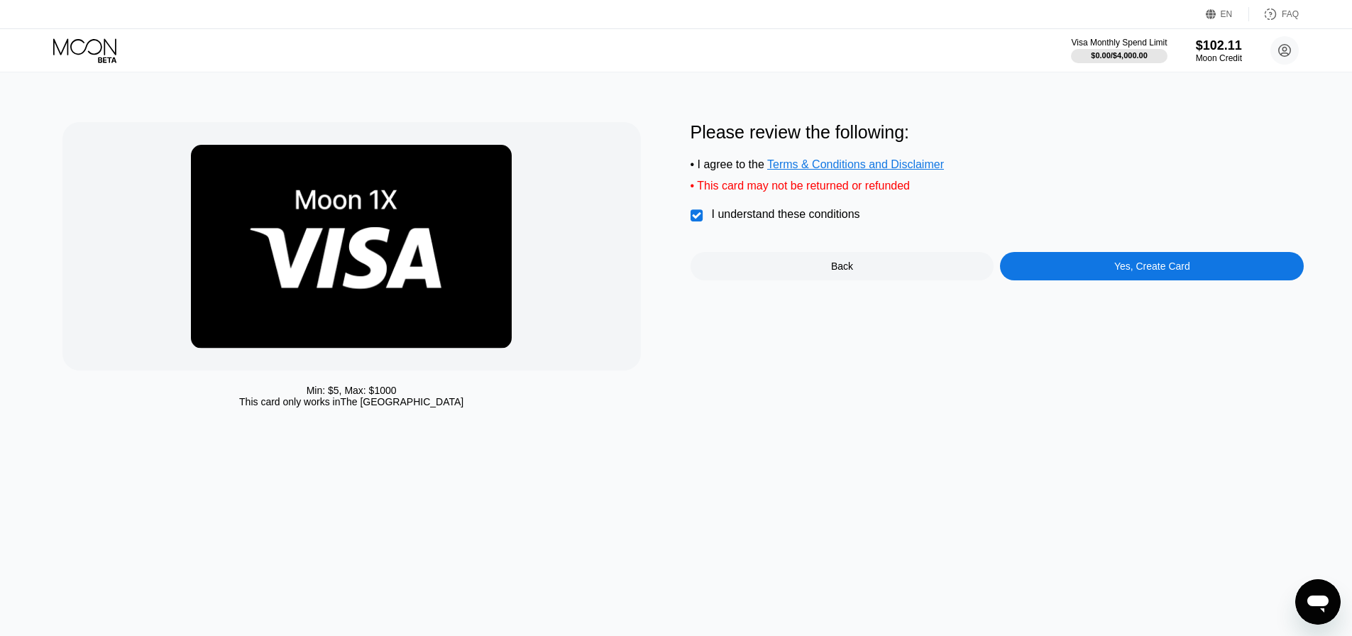
click at [1059, 277] on div "Yes, Create Card" at bounding box center [1152, 266] width 304 height 28
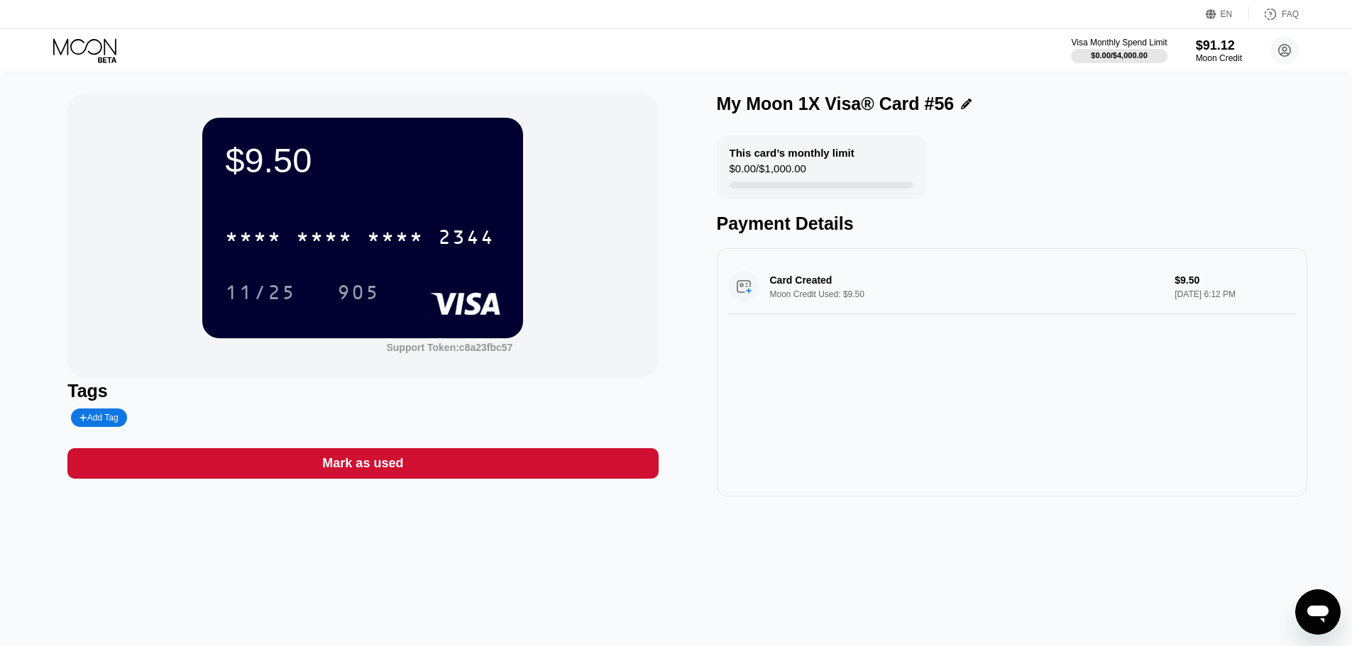
drag, startPoint x: 354, startPoint y: 258, endPoint x: 331, endPoint y: 248, distance: 25.2
click at [354, 257] on div "* * * * * * * * * * * * 2344" at bounding box center [362, 233] width 275 height 48
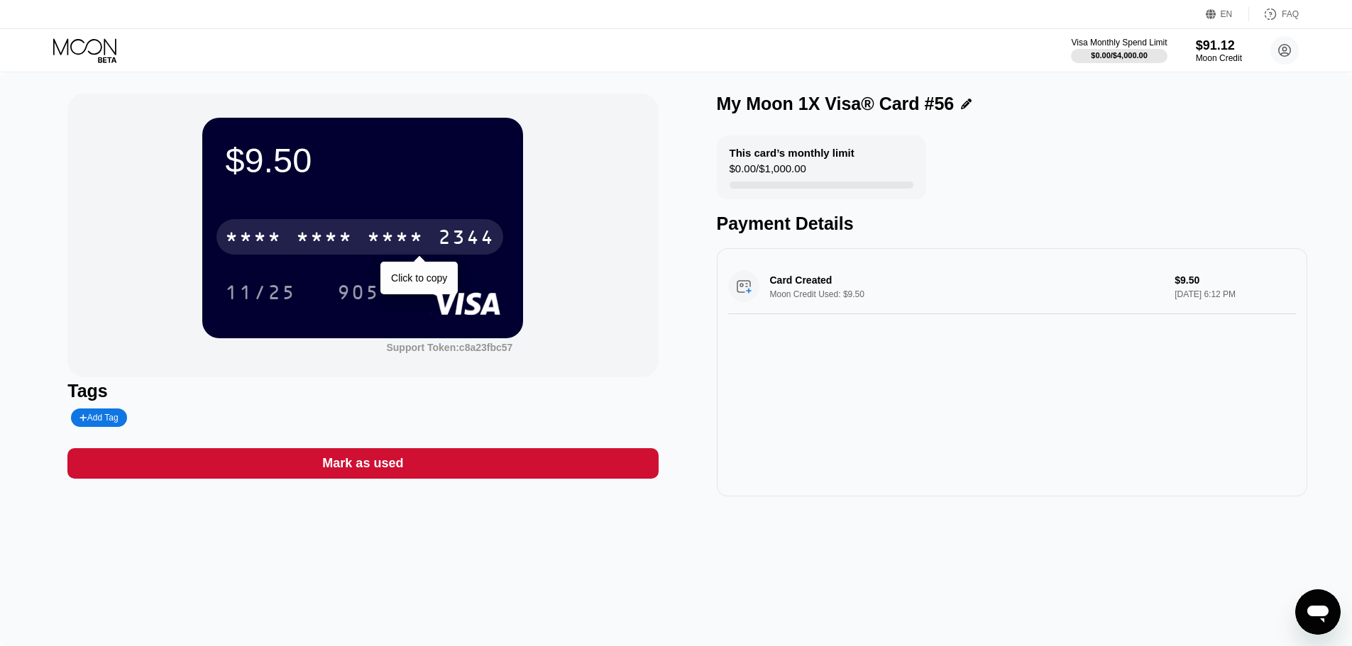
drag, startPoint x: 335, startPoint y: 238, endPoint x: 44, endPoint y: 255, distance: 291.3
click at [334, 238] on div "* * * *" at bounding box center [324, 239] width 57 height 23
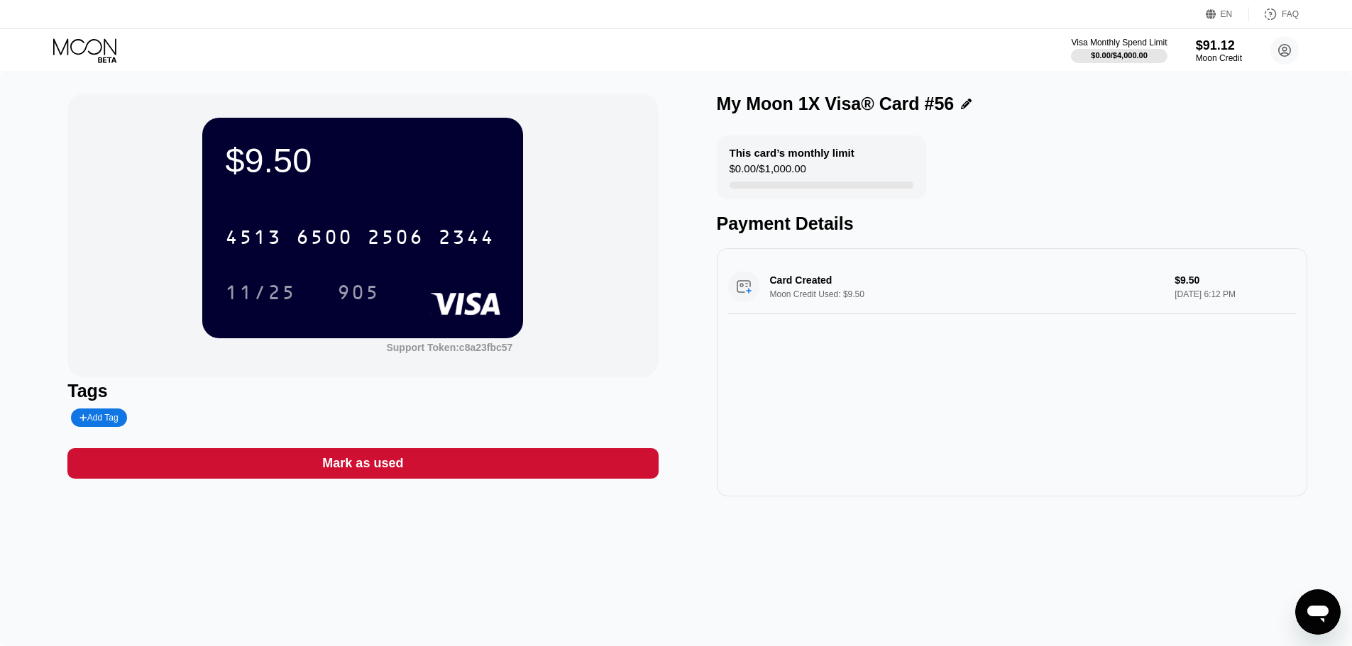
click at [119, 49] on div at bounding box center [96, 50] width 87 height 25
click at [100, 50] on icon at bounding box center [84, 46] width 63 height 16
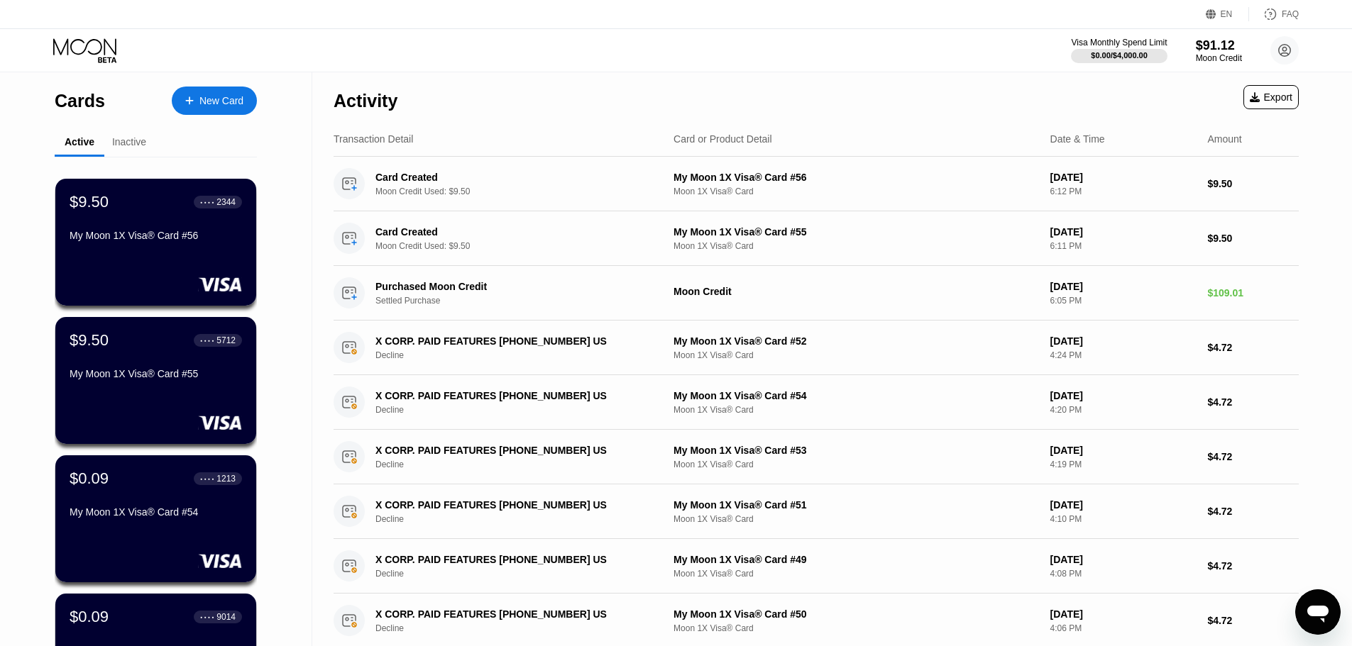
click at [219, 99] on div "New Card" at bounding box center [221, 101] width 44 height 12
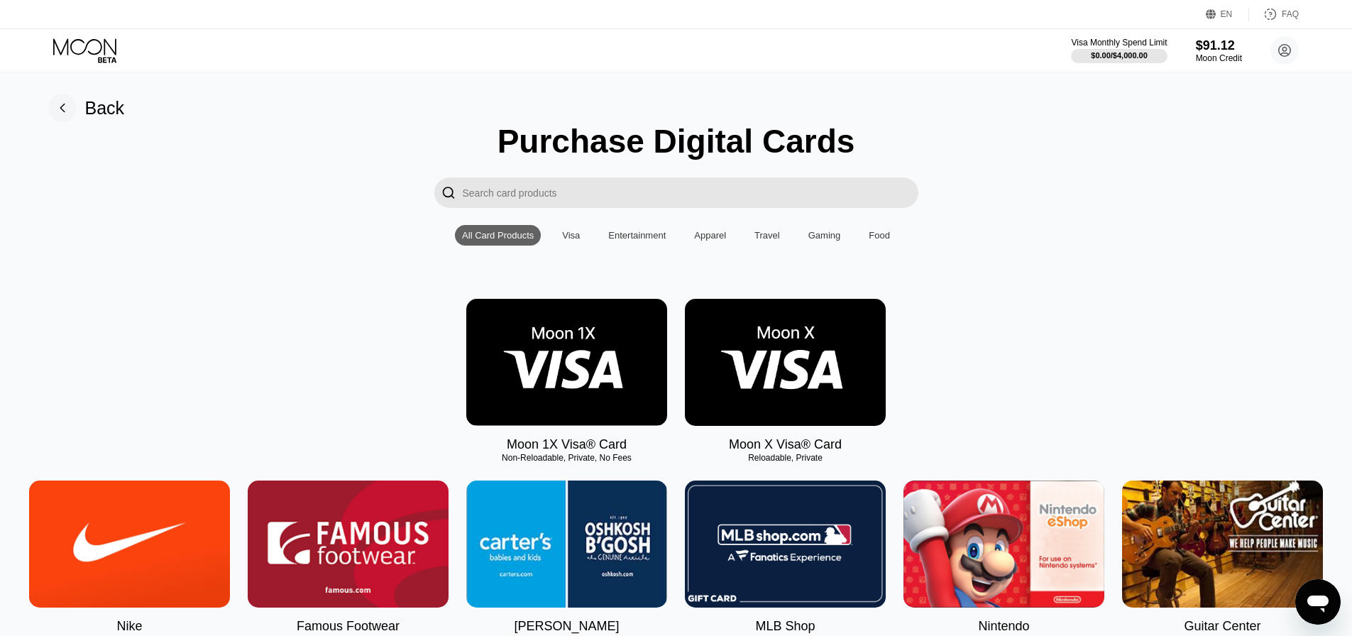
click at [527, 404] on img at bounding box center [566, 362] width 201 height 127
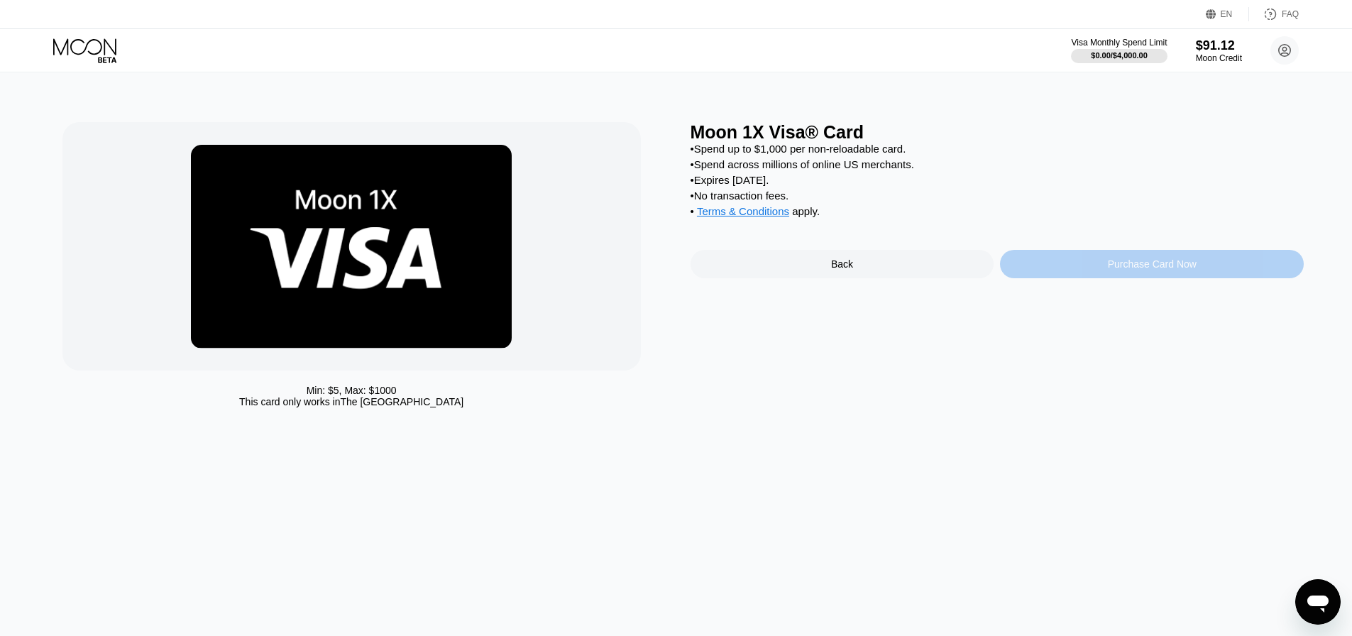
click at [1078, 278] on div "Purchase Card Now" at bounding box center [1152, 264] width 304 height 28
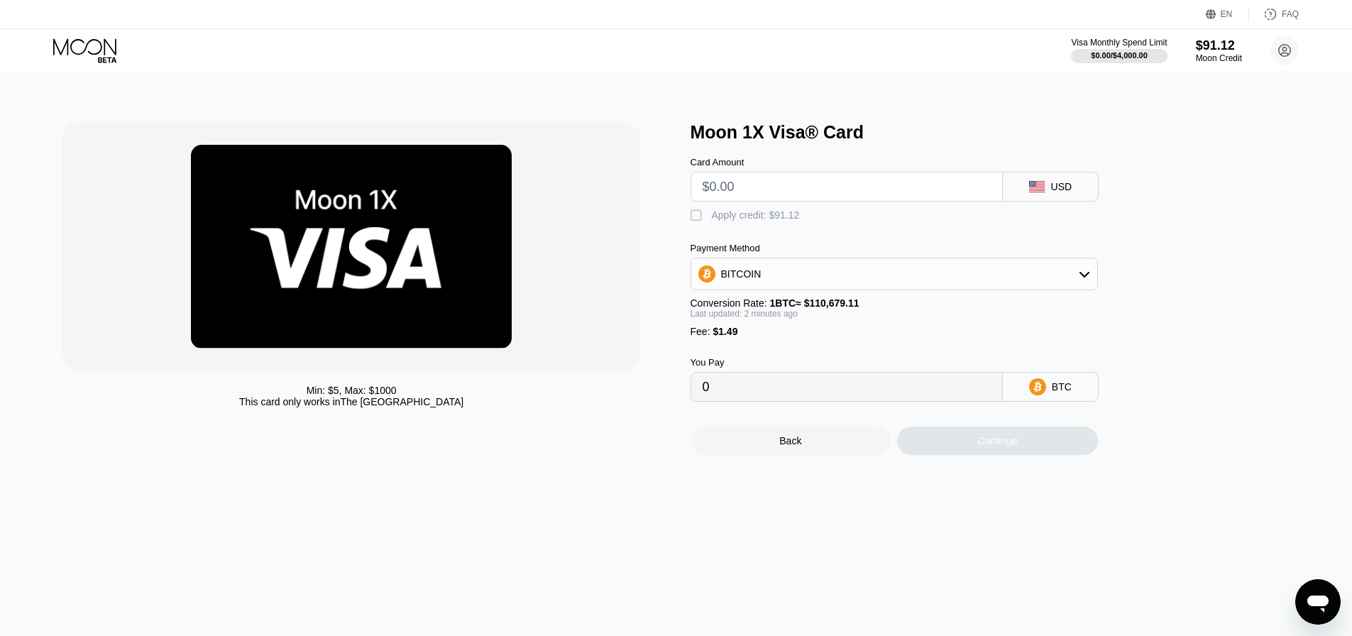
click at [833, 184] on input "text" at bounding box center [846, 186] width 288 height 28
type input "$9"
type input "0.00009478"
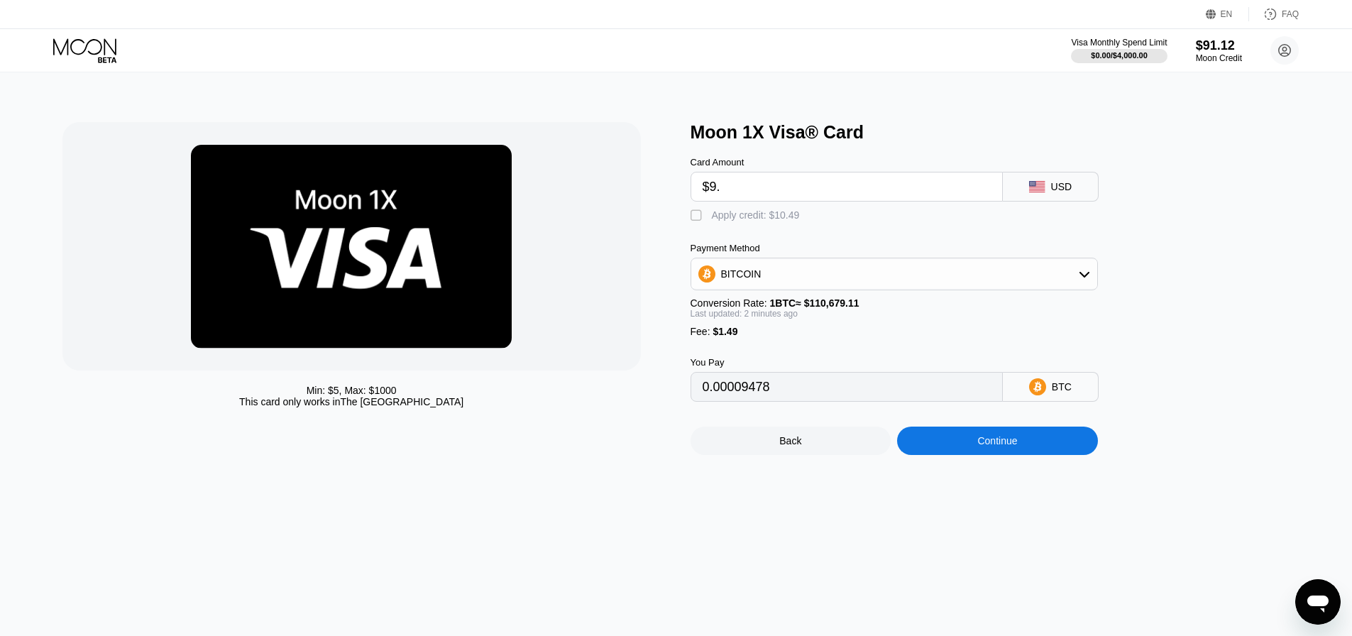
type input "$9.5"
type input "0.00009930"
type input "$9.5"
click at [756, 213] on div "Apply credit: $10.99" at bounding box center [756, 214] width 88 height 11
type input "0"
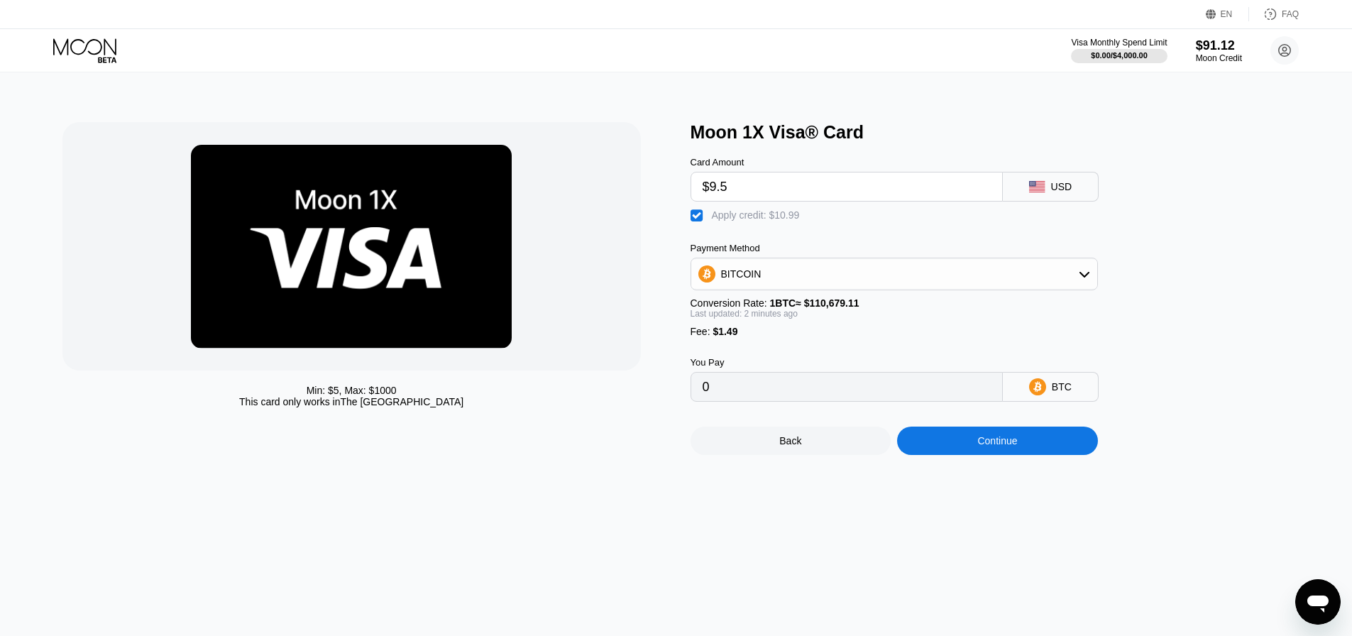
drag, startPoint x: 995, startPoint y: 487, endPoint x: 995, endPoint y: 460, distance: 27.7
click at [995, 482] on div "Min: $ 5 , Max: $ 1000 This card only works in The United States Moon 1X Visa® …" at bounding box center [676, 353] width 1362 height 563
click at [995, 446] on div "Continue" at bounding box center [997, 440] width 40 height 11
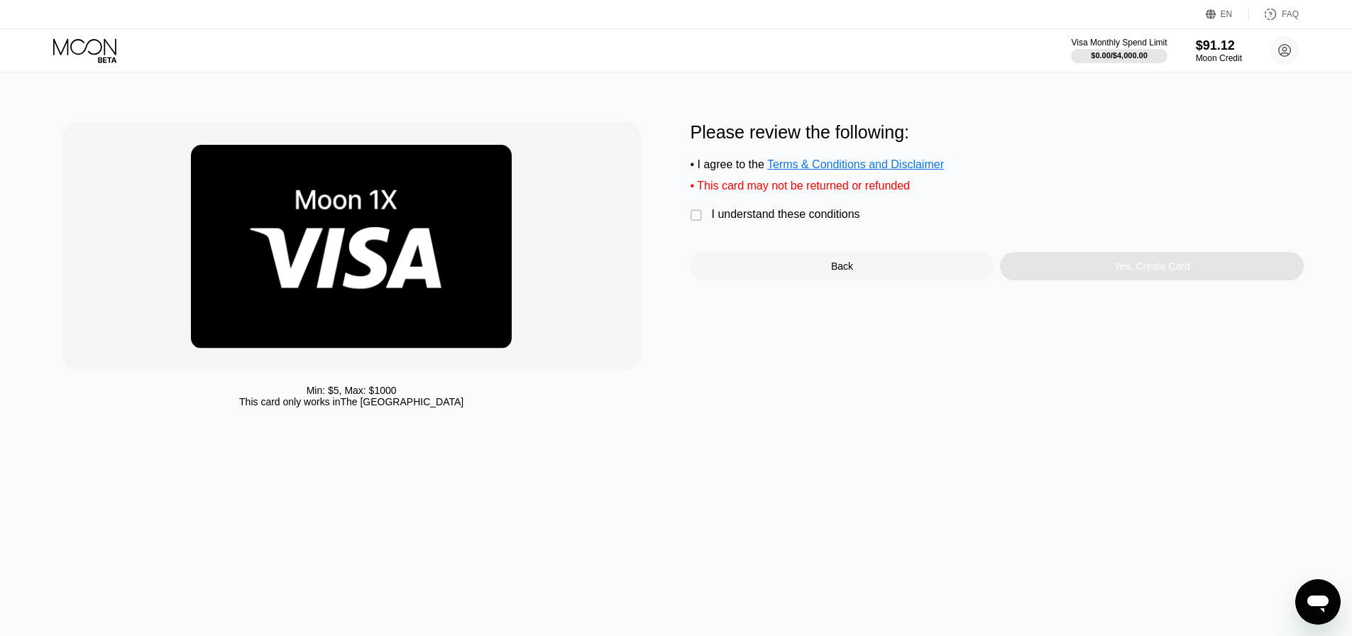
click at [792, 221] on div "I understand these conditions" at bounding box center [786, 214] width 148 height 13
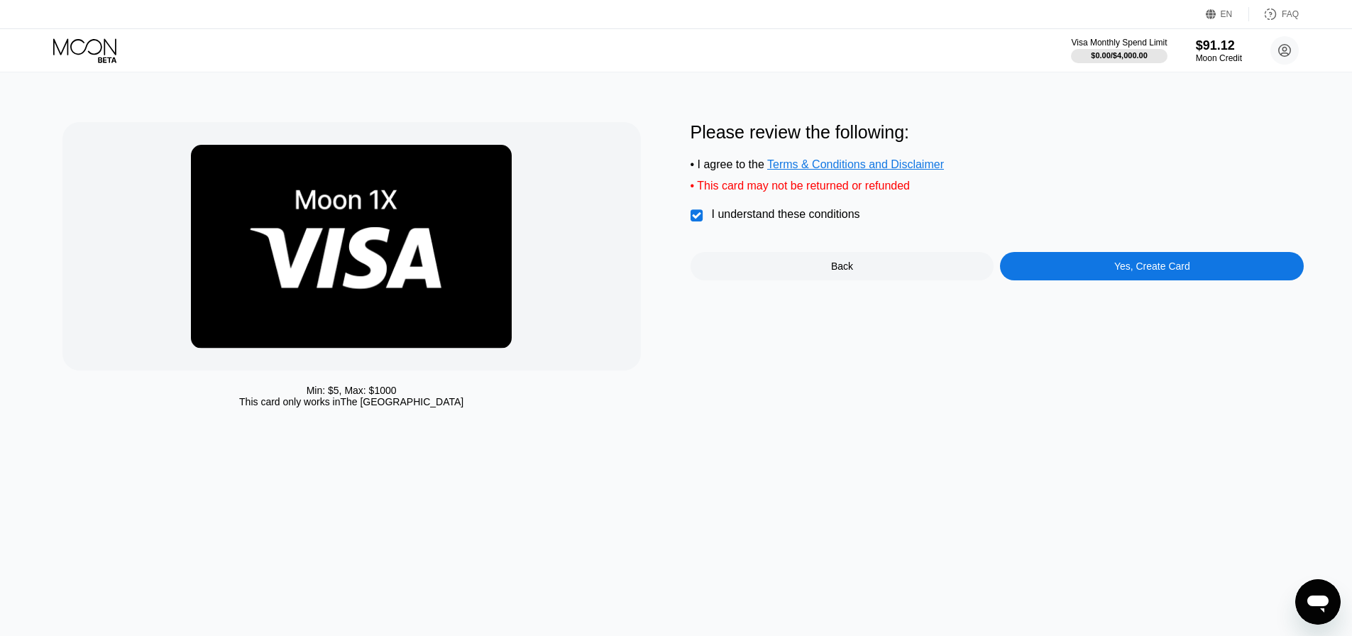
click at [1064, 270] on div "Yes, Create Card" at bounding box center [1152, 266] width 304 height 28
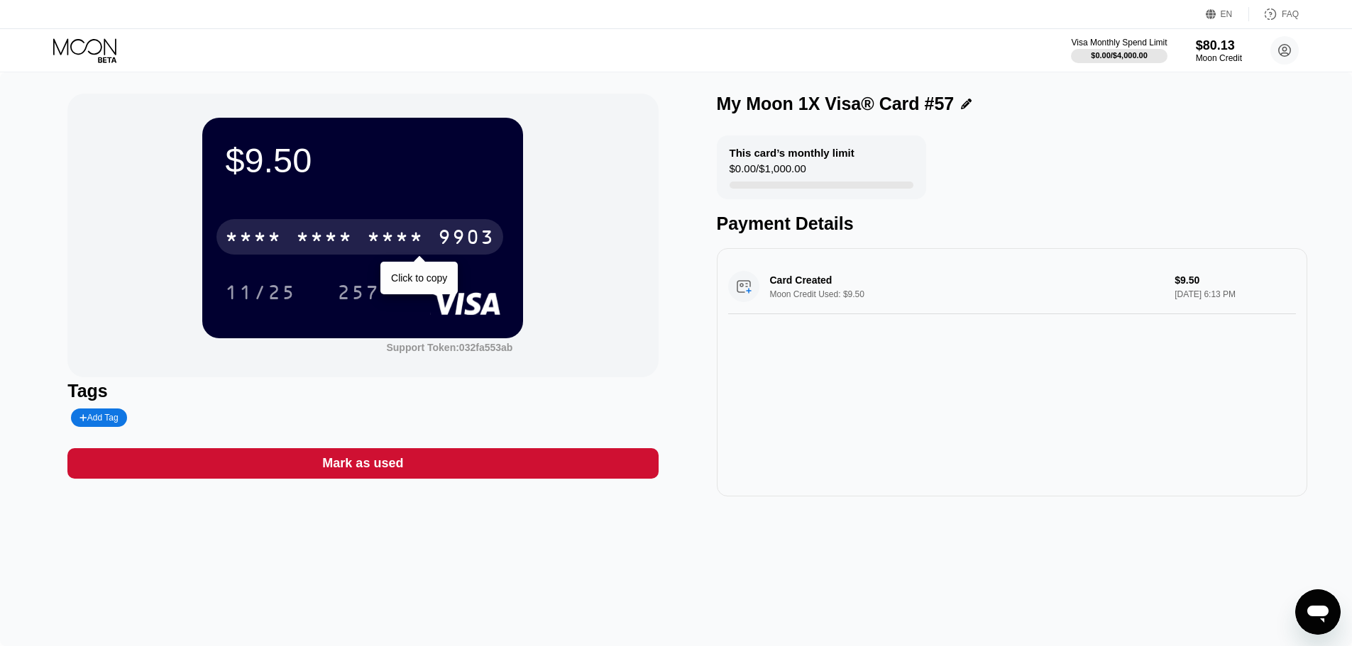
click at [409, 244] on div "* * * *" at bounding box center [395, 239] width 57 height 23
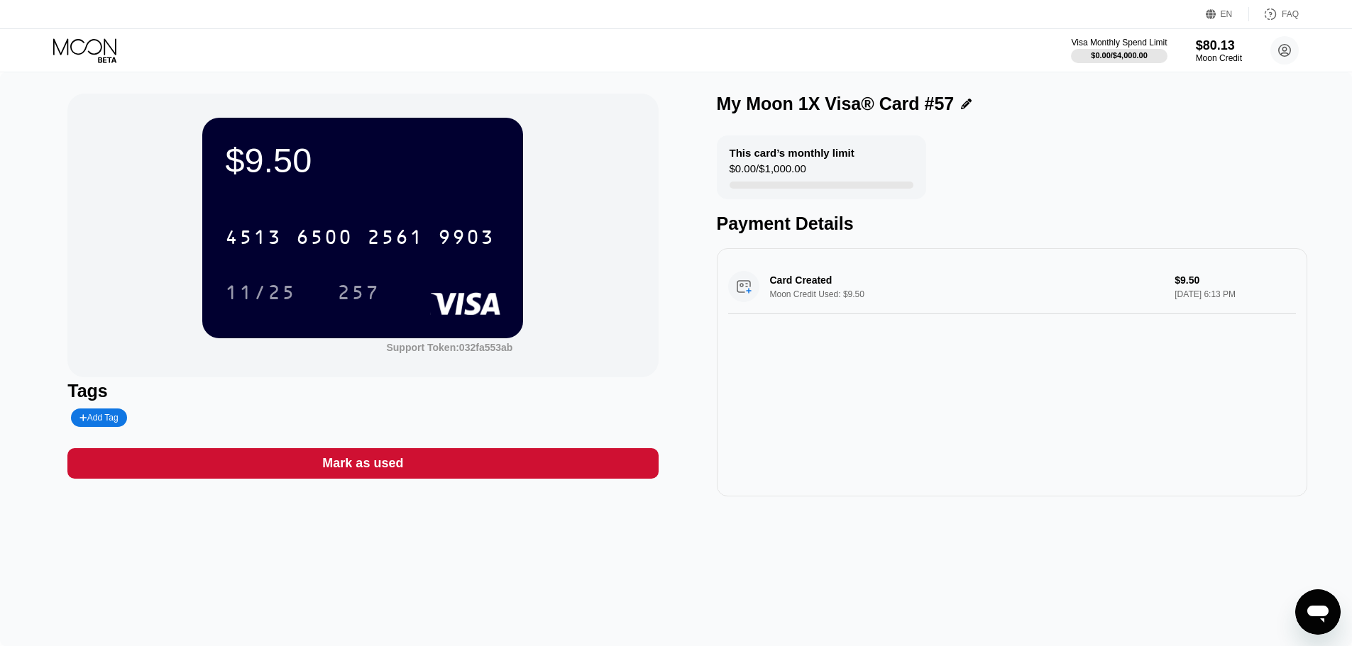
click at [85, 41] on icon at bounding box center [86, 50] width 66 height 25
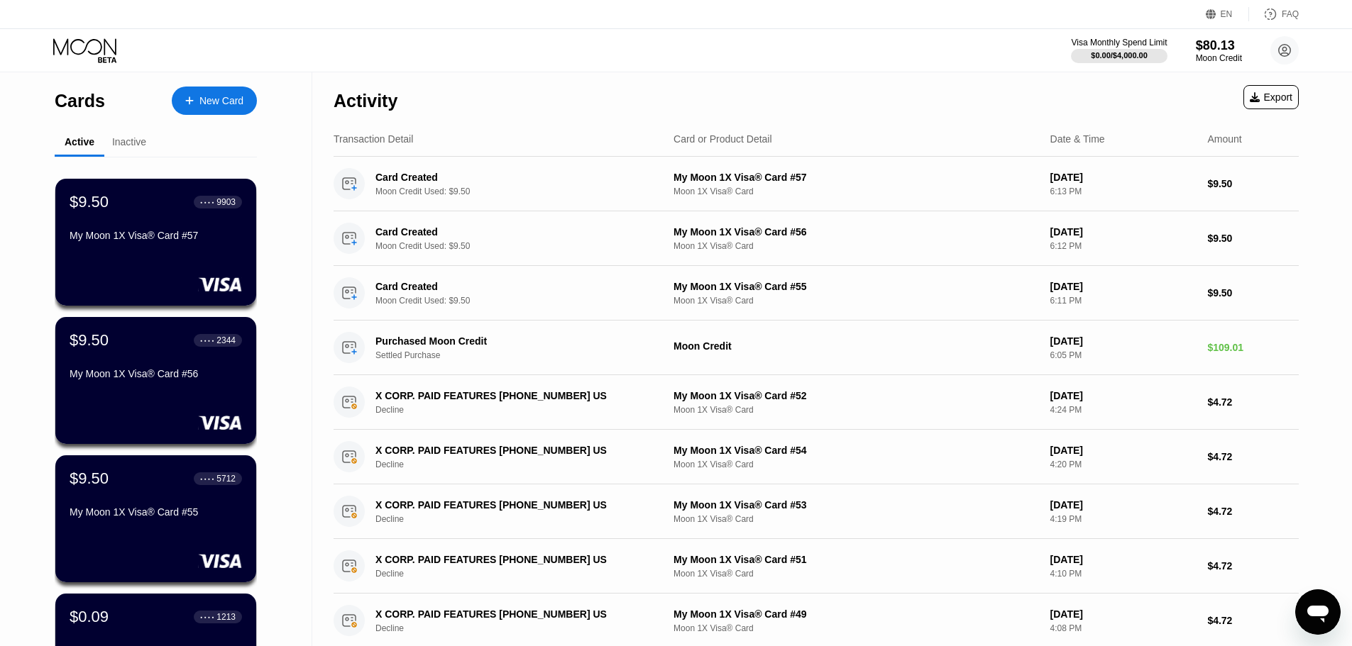
click at [233, 102] on div "New Card" at bounding box center [221, 101] width 44 height 12
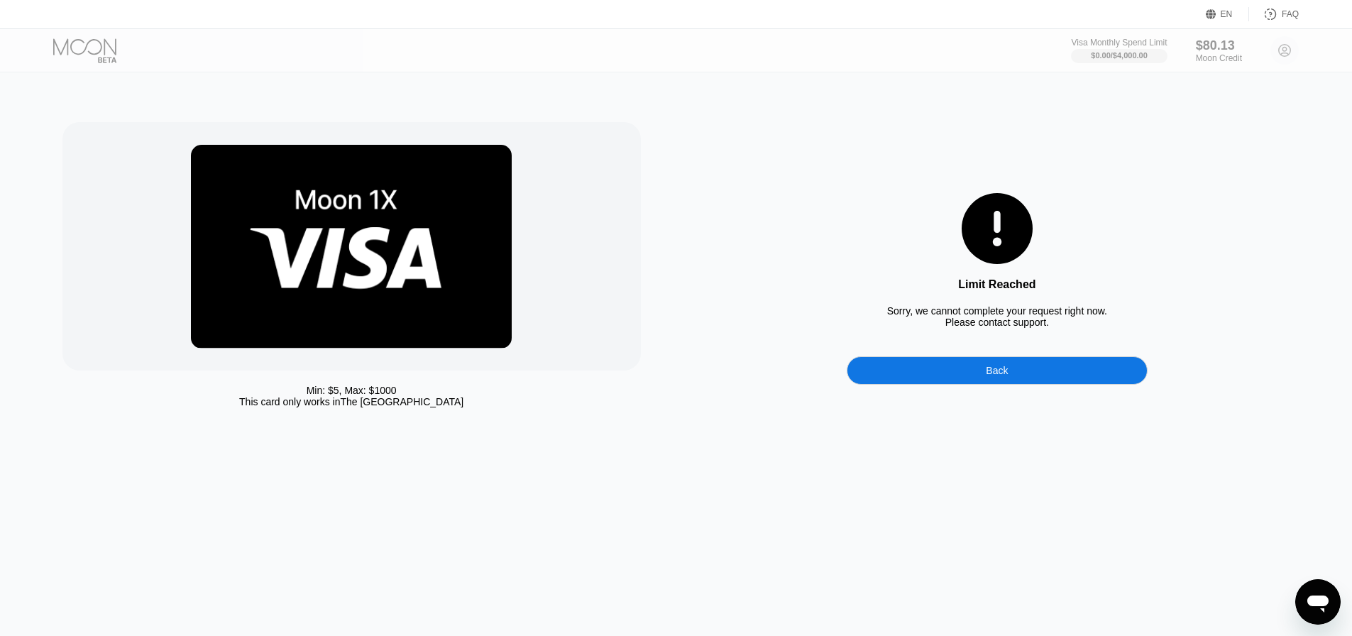
click at [1281, 57] on div "Visa Monthly Spend Limit $0.00 / $4,000.00 $80.13 Moon Credit adelaidehartigan1…" at bounding box center [1185, 50] width 228 height 28
drag, startPoint x: 1017, startPoint y: 372, endPoint x: 1164, endPoint y: 226, distance: 207.7
click at [1016, 373] on div "Back" at bounding box center [996, 370] width 301 height 28
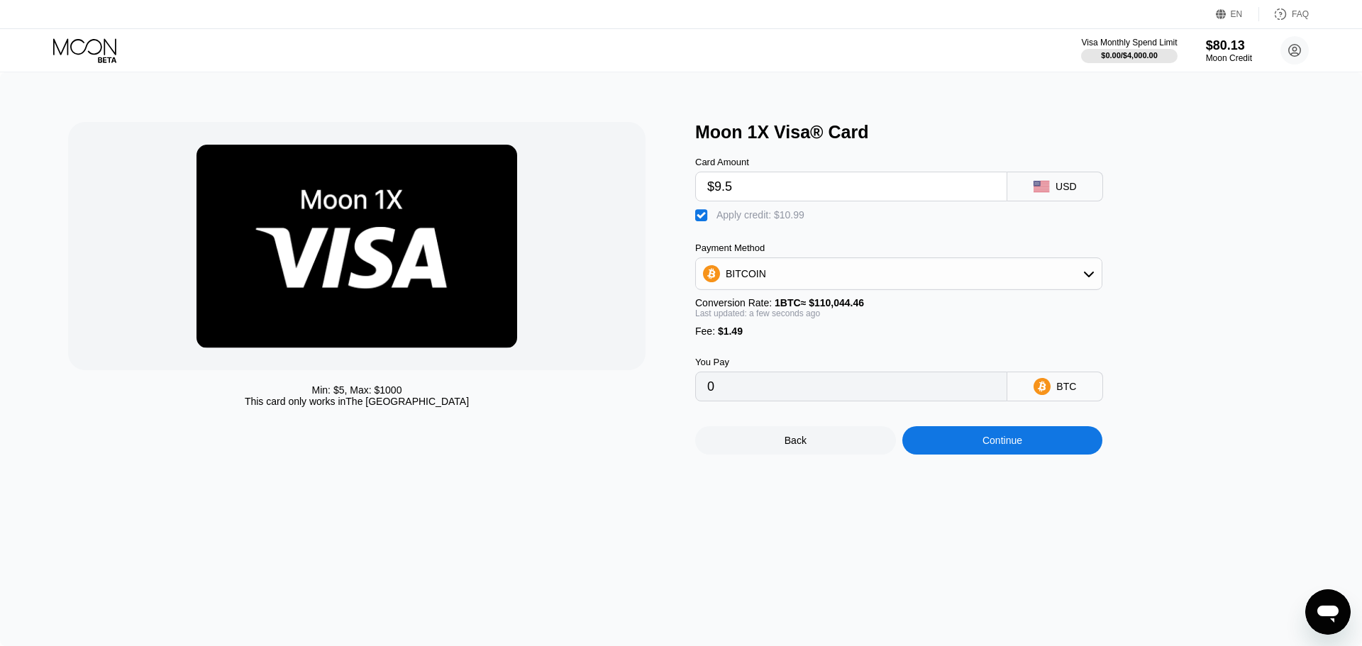
click at [1299, 50] on div "Visa Monthly Spend Limit $0.00 / $4,000.00 $80.13 Moon Credit adelaidehartigan1…" at bounding box center [681, 50] width 1362 height 43
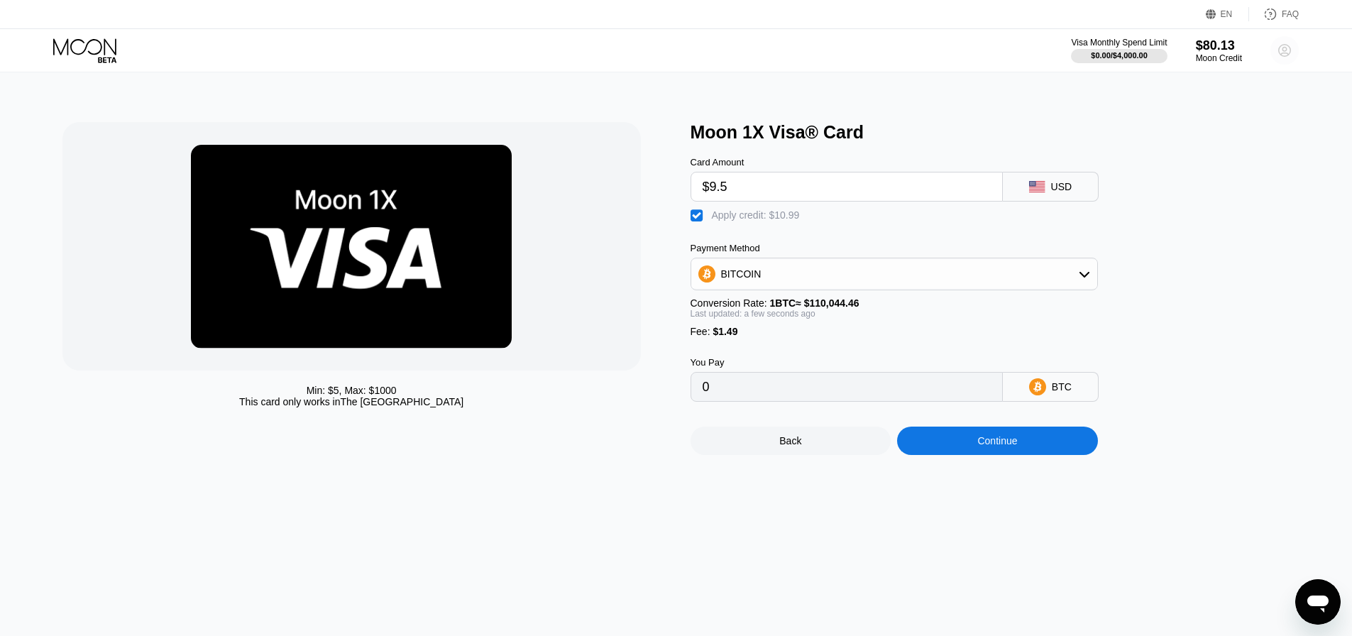
click at [1277, 51] on circle at bounding box center [1284, 50] width 28 height 28
